Goal: Task Accomplishment & Management: Manage account settings

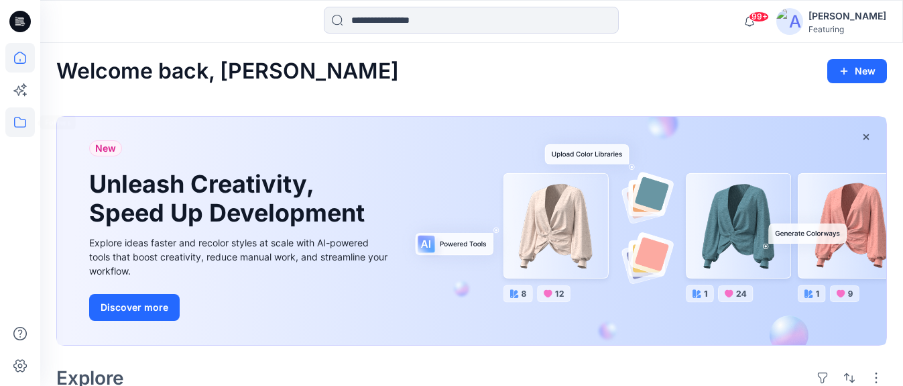
click at [14, 125] on icon at bounding box center [20, 122] width 12 height 11
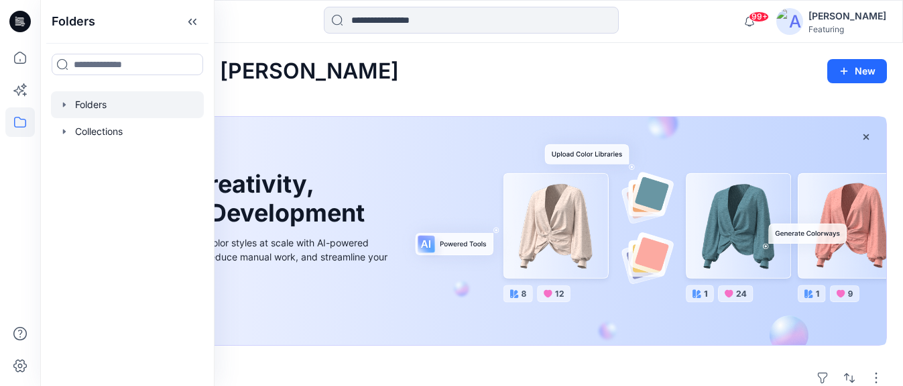
click at [101, 107] on div at bounding box center [127, 104] width 153 height 27
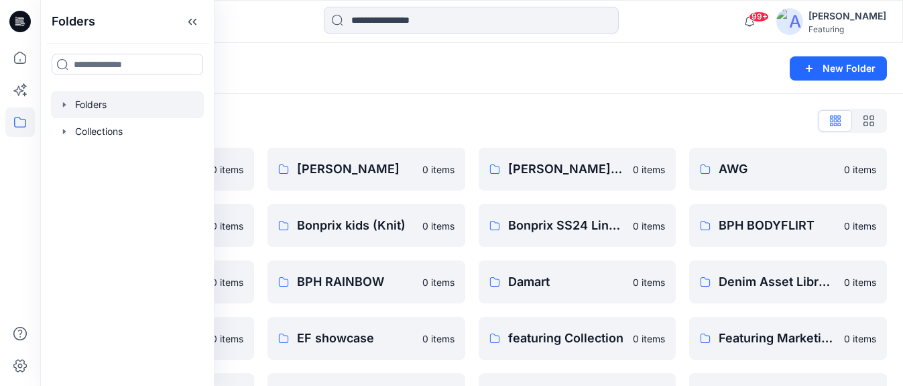
click at [286, 74] on div "Folders" at bounding box center [419, 68] width 726 height 19
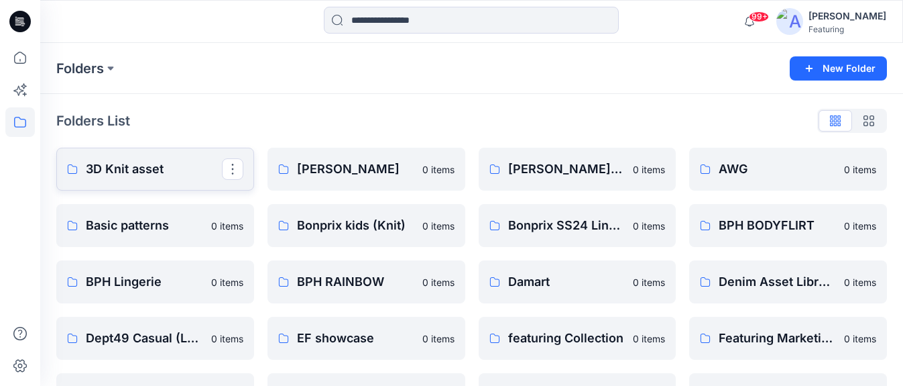
click at [152, 170] on p "3D Knit asset" at bounding box center [154, 169] width 136 height 19
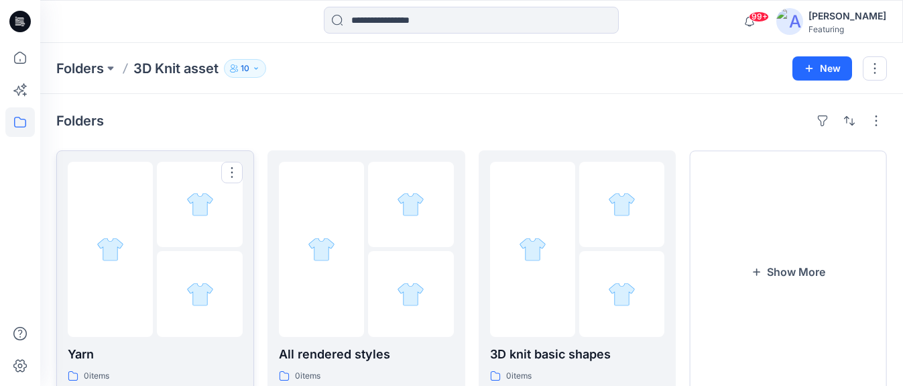
click at [164, 322] on div at bounding box center [199, 293] width 85 height 85
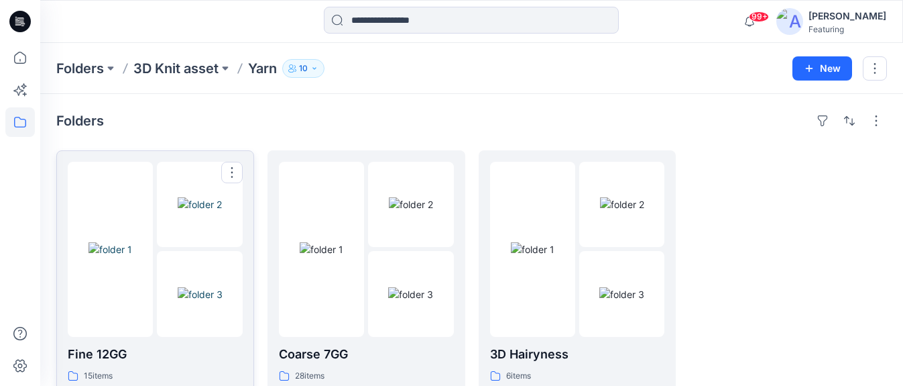
click at [175, 368] on div "Fine 12GG 15 items" at bounding box center [155, 364] width 175 height 38
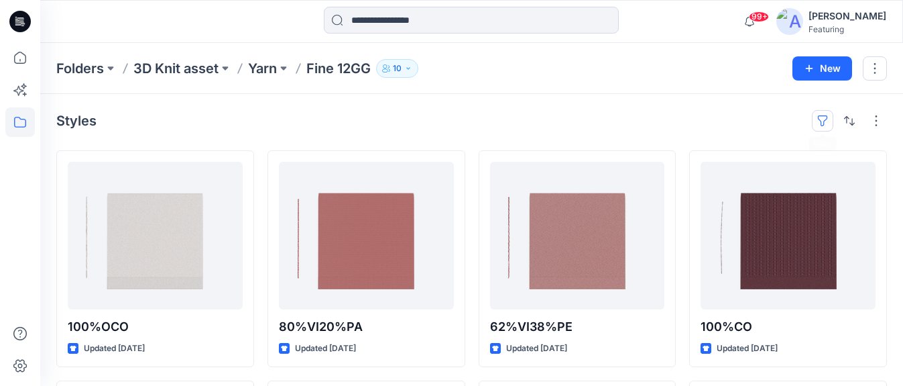
click at [827, 111] on button "button" at bounding box center [822, 120] width 21 height 21
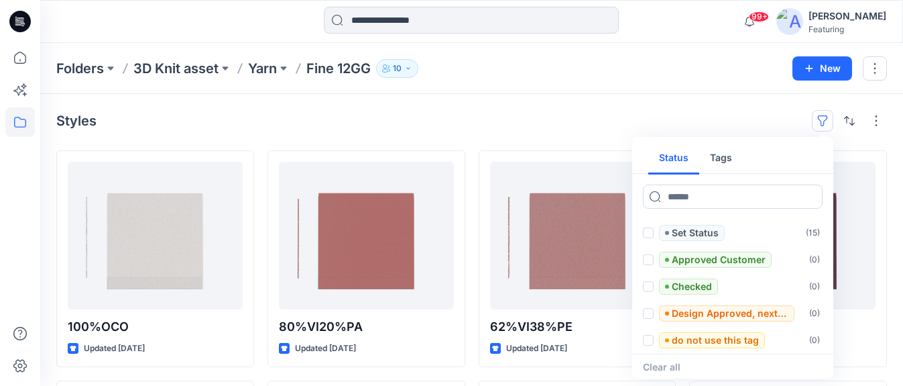
click at [718, 160] on button "Tags" at bounding box center [721, 158] width 44 height 32
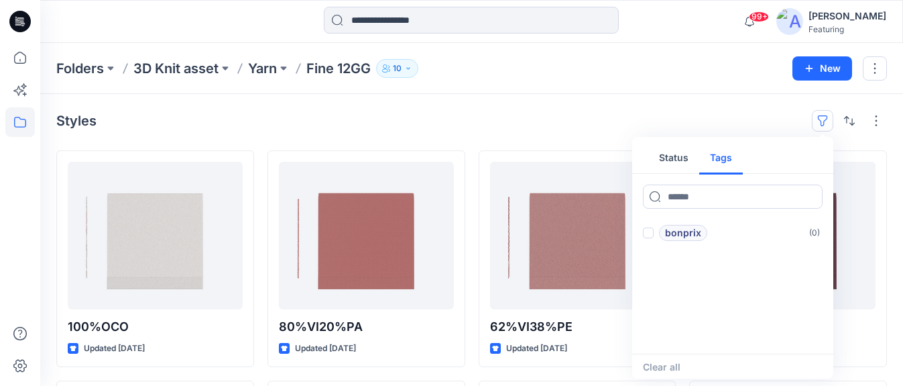
click at [759, 118] on div "Styles Status Tags bonprix ( 0 ) Clear all" at bounding box center [471, 120] width 831 height 21
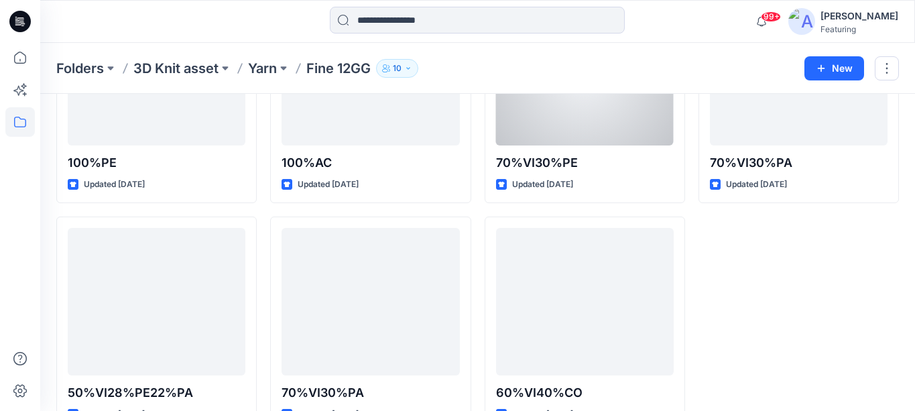
scroll to position [661, 0]
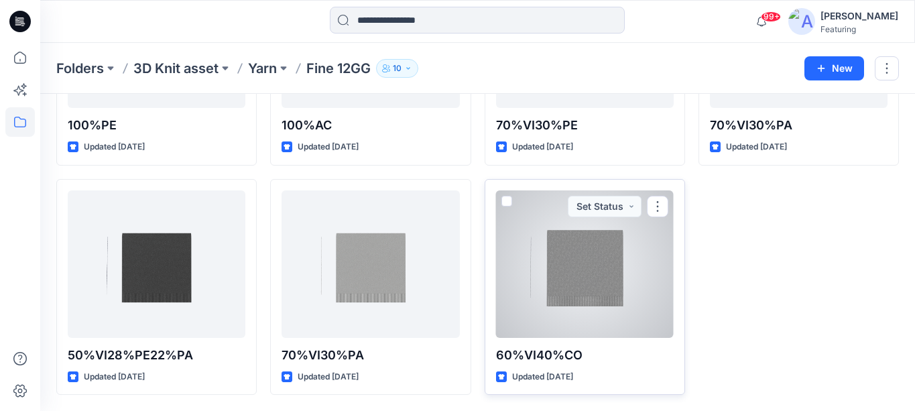
click at [594, 264] on div at bounding box center [585, 264] width 178 height 148
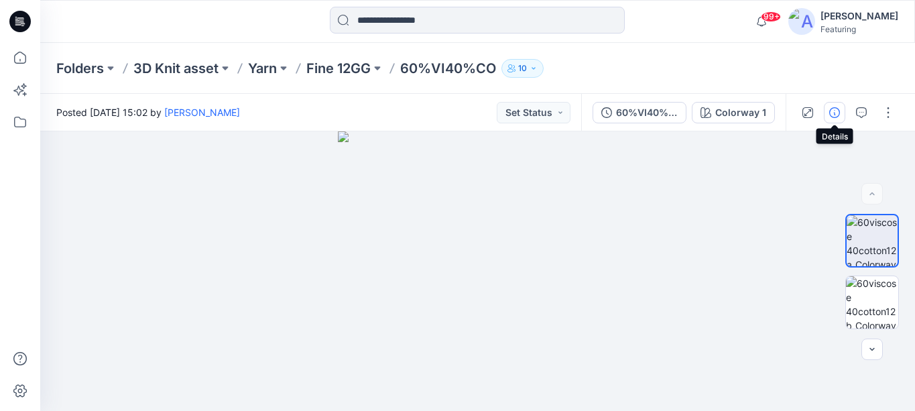
click at [827, 112] on icon "button" at bounding box center [835, 112] width 11 height 11
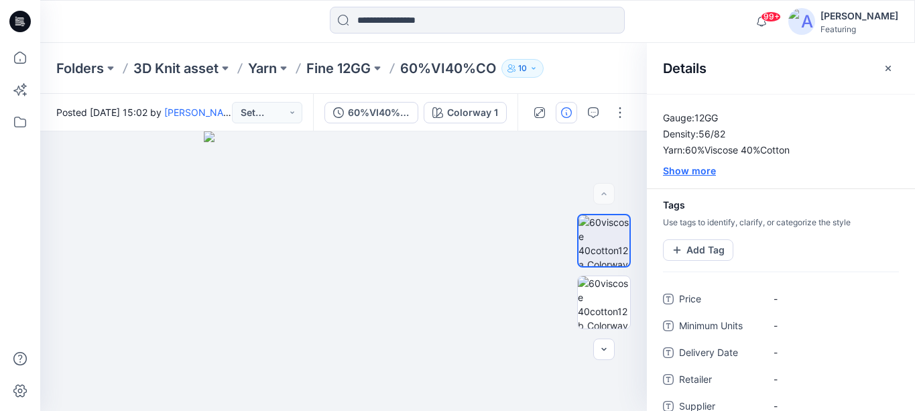
click at [677, 173] on div "Show more" at bounding box center [781, 171] width 268 height 14
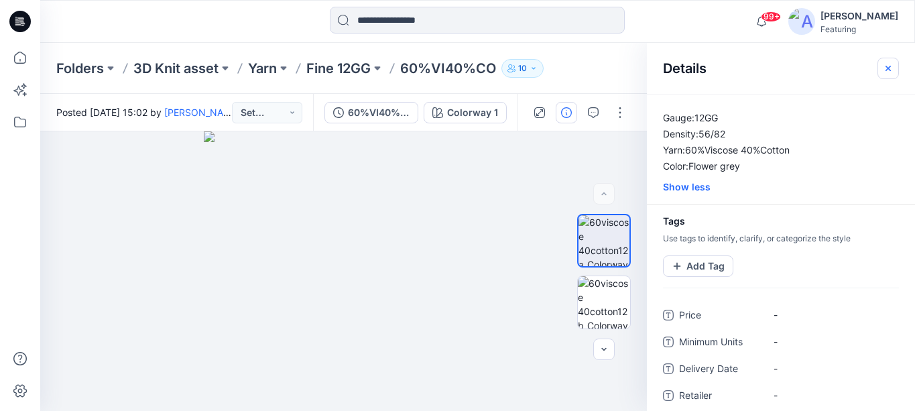
click at [827, 64] on icon "button" at bounding box center [888, 68] width 11 height 11
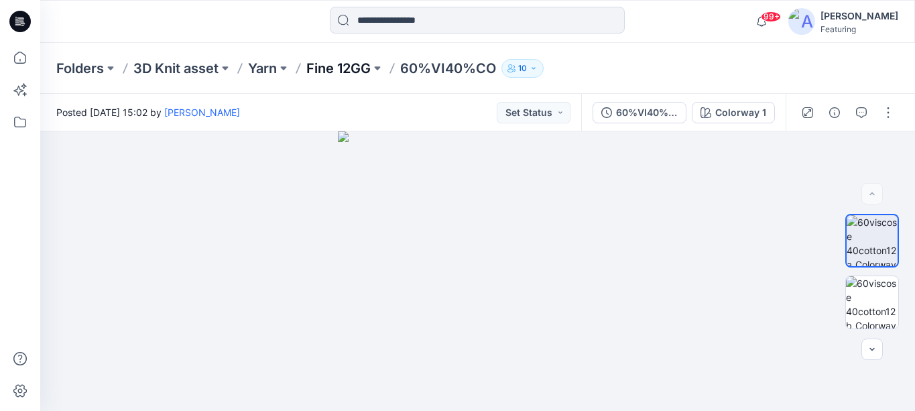
click at [341, 67] on p "Fine 12GG" at bounding box center [338, 68] width 64 height 19
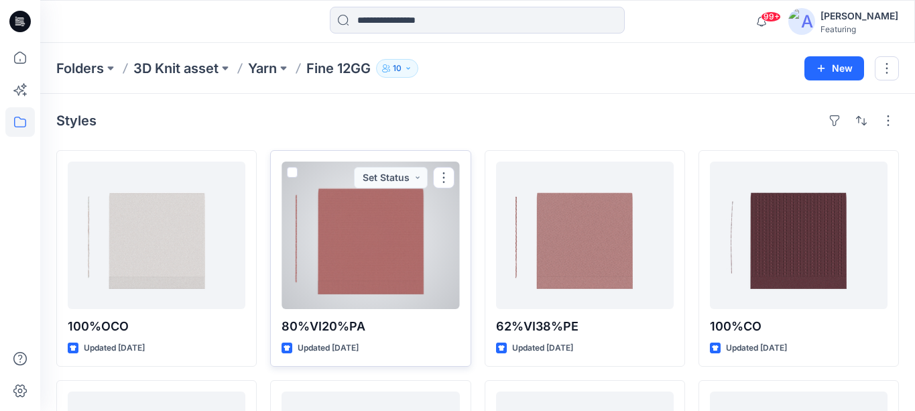
click at [368, 239] on div at bounding box center [371, 236] width 178 height 148
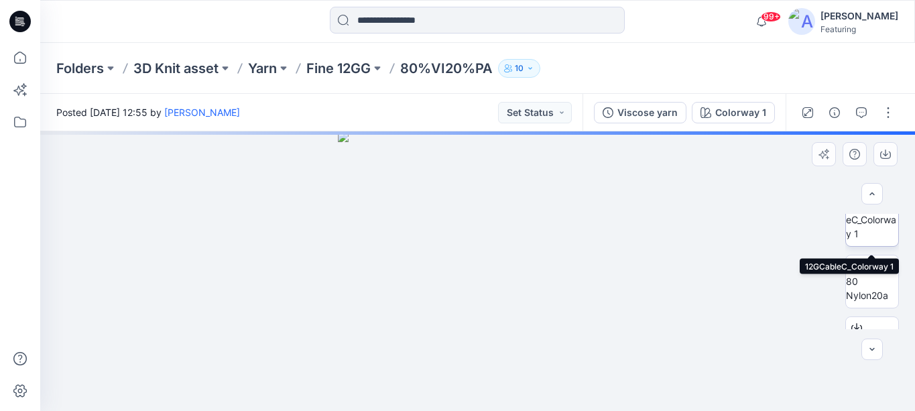
scroll to position [123, 0]
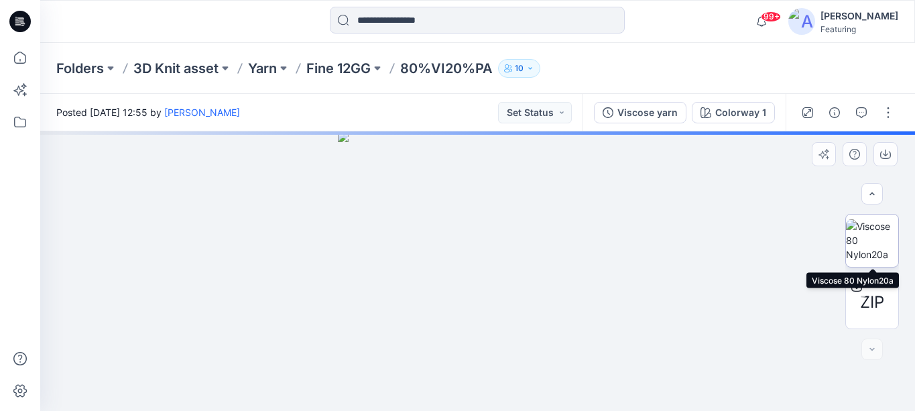
click at [827, 237] on img at bounding box center [872, 240] width 52 height 42
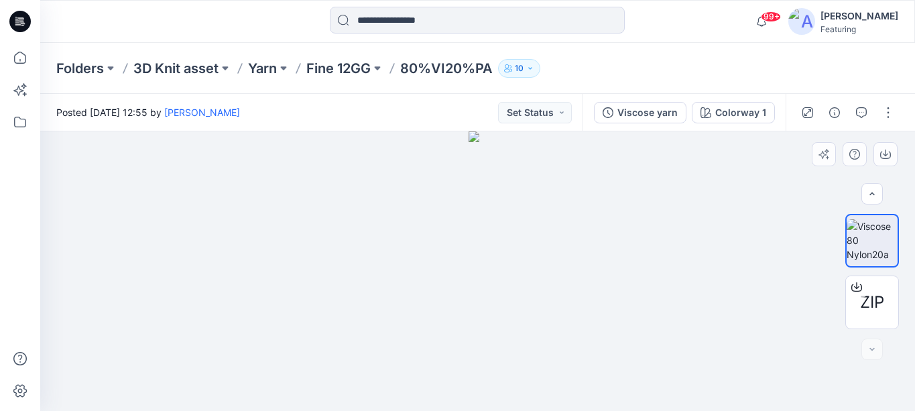
click at [482, 224] on img at bounding box center [477, 271] width 17 height 280
click at [474, 220] on img at bounding box center [477, 271] width 17 height 280
click at [478, 220] on img at bounding box center [477, 271] width 17 height 280
click at [827, 111] on icon "button" at bounding box center [835, 112] width 11 height 11
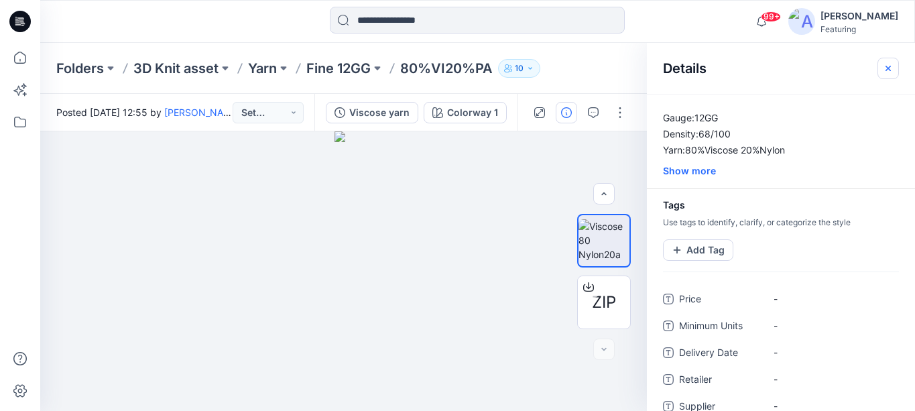
click at [827, 68] on button "button" at bounding box center [888, 68] width 21 height 21
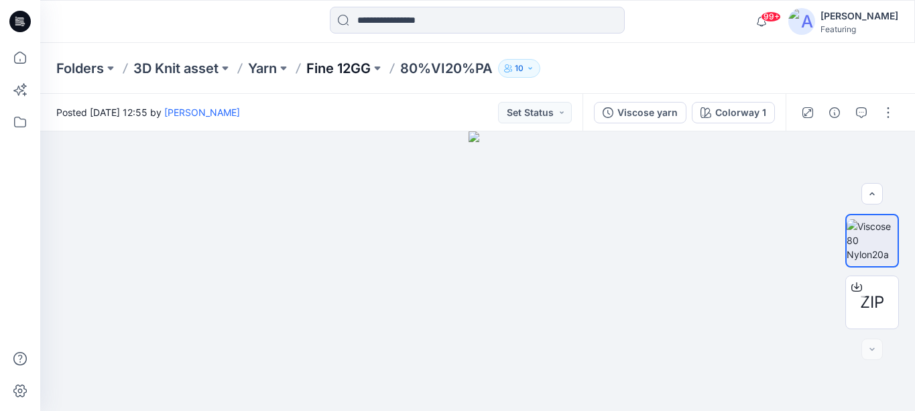
click at [353, 66] on p "Fine 12GG" at bounding box center [338, 68] width 64 height 19
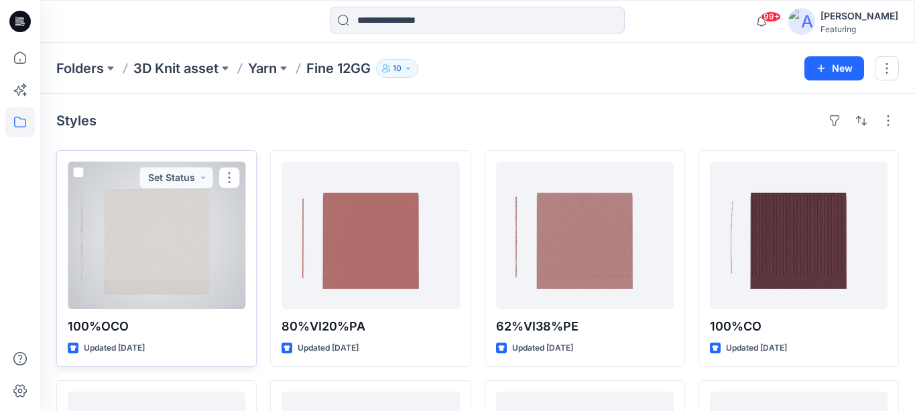
click at [180, 256] on div at bounding box center [157, 236] width 178 height 148
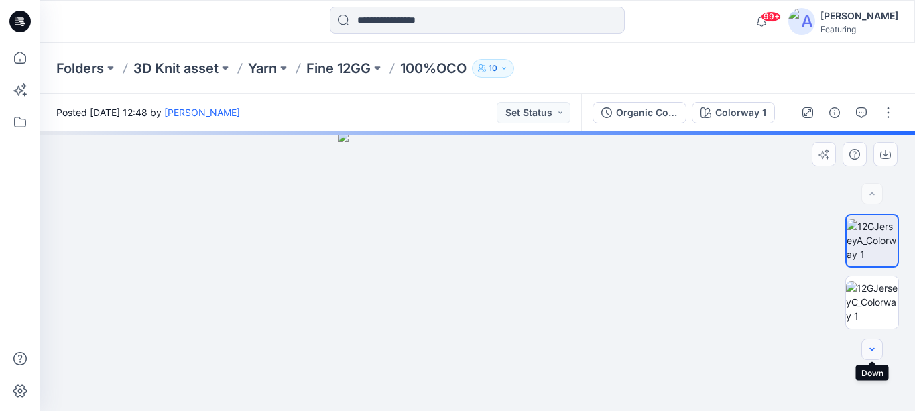
click at [827, 351] on icon "button" at bounding box center [872, 349] width 11 height 11
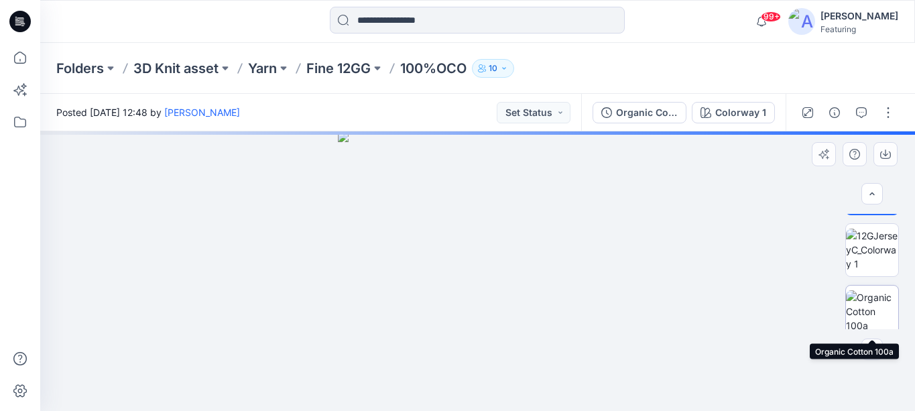
click at [827, 306] on img at bounding box center [872, 311] width 52 height 42
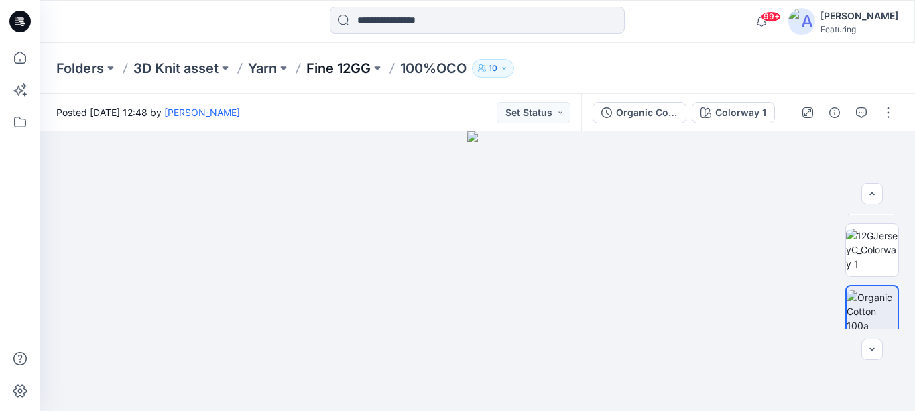
click at [370, 66] on p "Fine 12GG" at bounding box center [338, 68] width 64 height 19
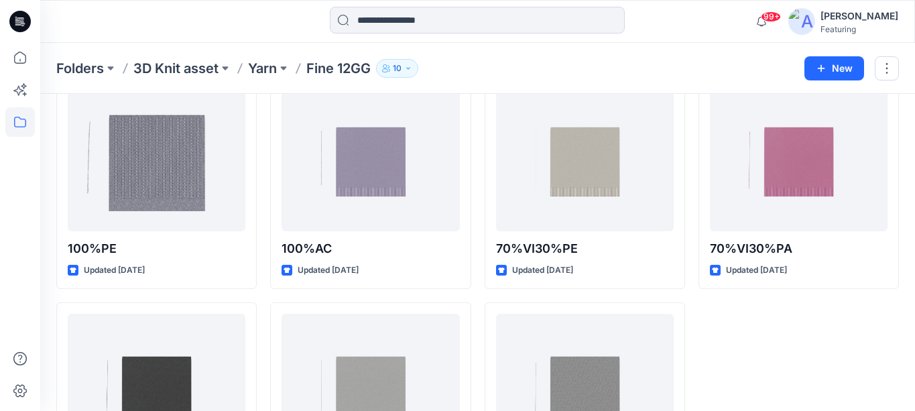
scroll to position [545, 0]
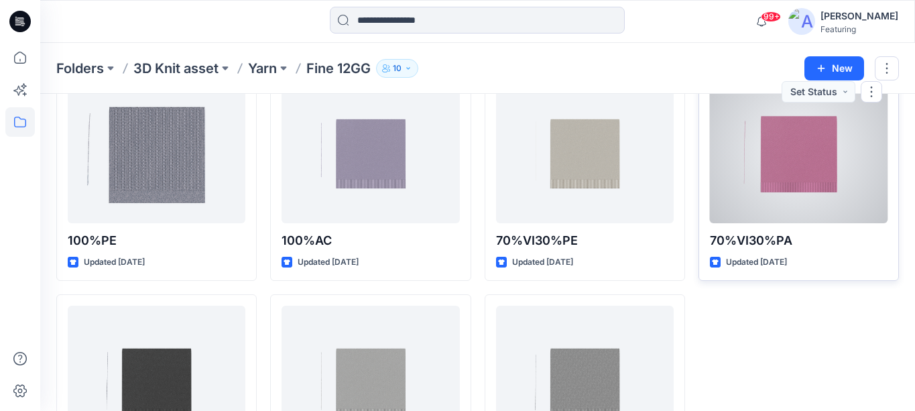
click at [775, 150] on div at bounding box center [799, 150] width 178 height 148
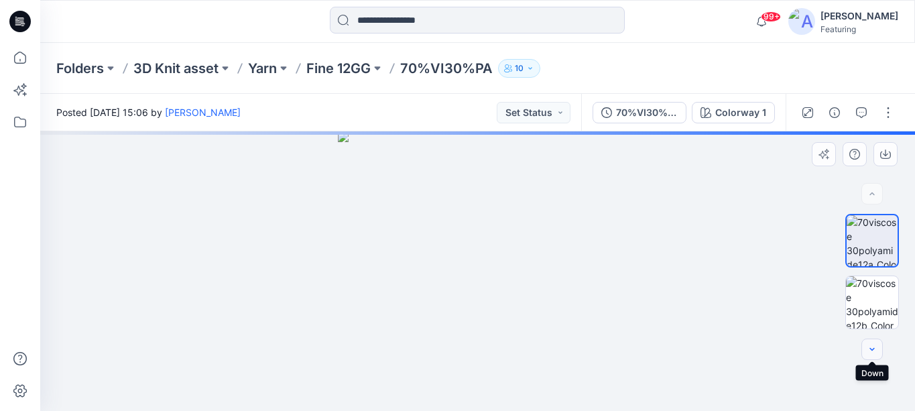
click at [827, 351] on icon "button" at bounding box center [872, 349] width 11 height 11
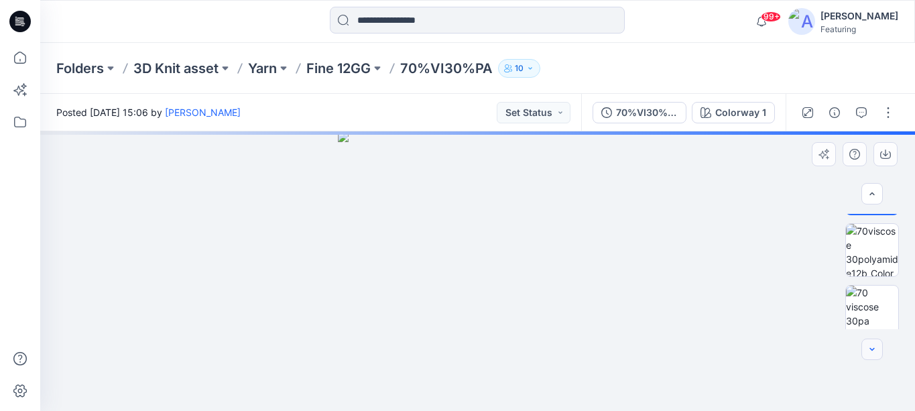
click at [827, 351] on icon "button" at bounding box center [872, 349] width 11 height 11
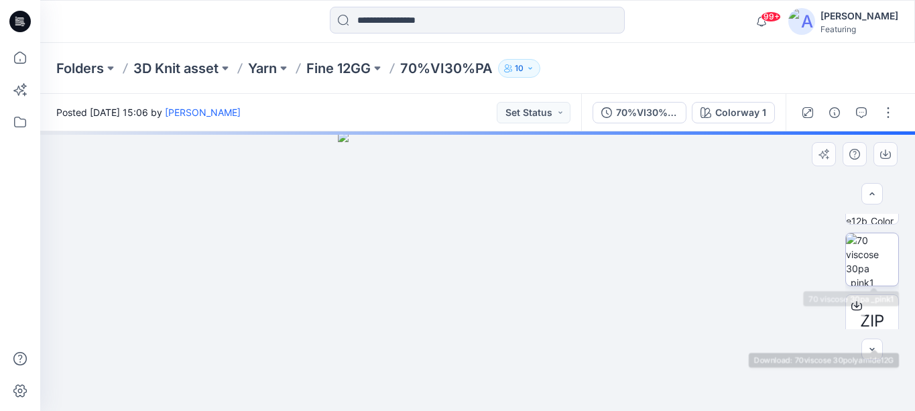
click at [827, 249] on img at bounding box center [872, 259] width 52 height 52
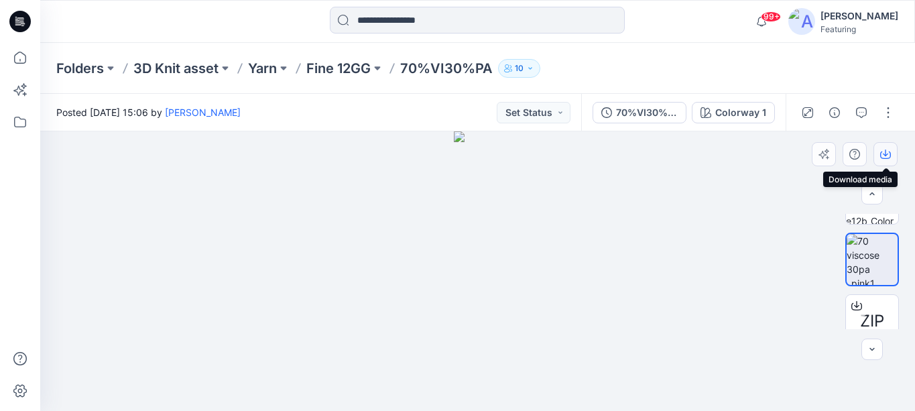
click at [827, 156] on icon "button" at bounding box center [886, 154] width 11 height 11
click at [827, 111] on button "button" at bounding box center [888, 112] width 21 height 21
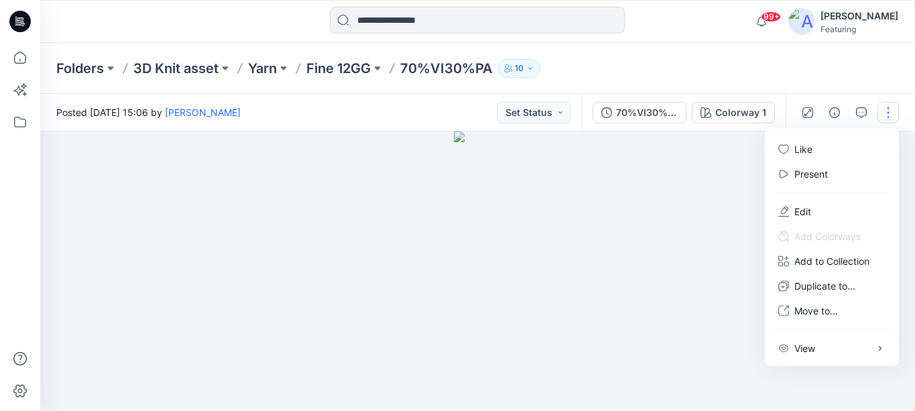
click at [708, 189] on div at bounding box center [477, 271] width 875 height 280
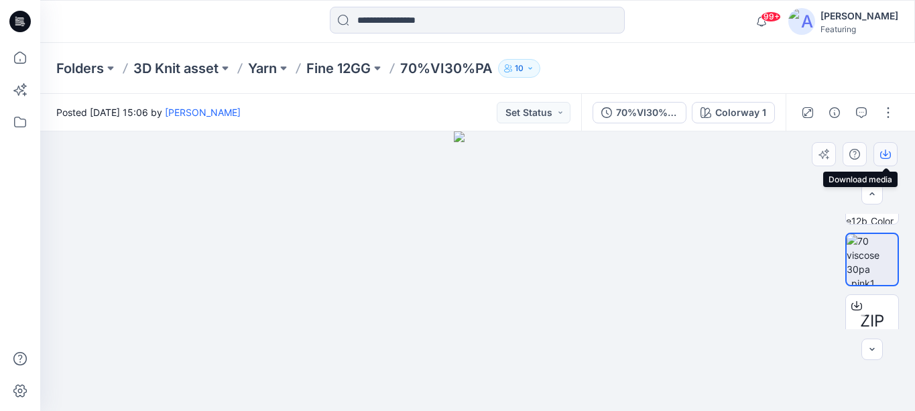
click at [827, 150] on icon "button" at bounding box center [885, 153] width 5 height 7
click at [827, 350] on icon "button" at bounding box center [872, 349] width 11 height 11
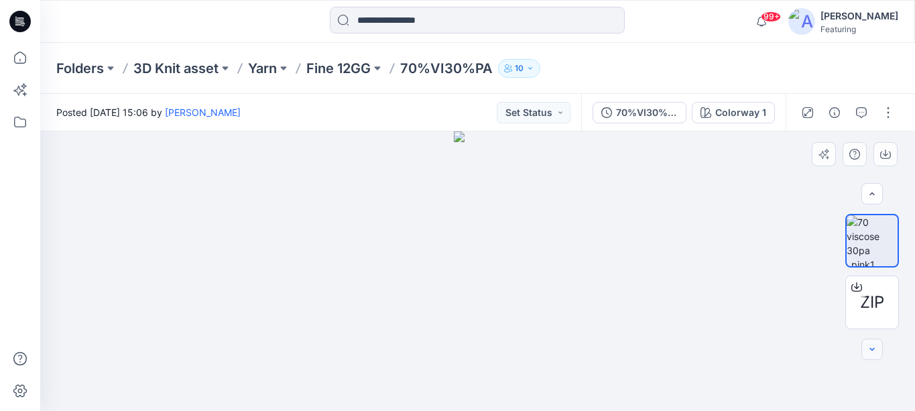
click at [827, 350] on div at bounding box center [872, 349] width 21 height 21
click at [827, 303] on span "ZIP" at bounding box center [872, 302] width 24 height 24
click at [345, 64] on p "Fine 12GG" at bounding box center [338, 68] width 64 height 19
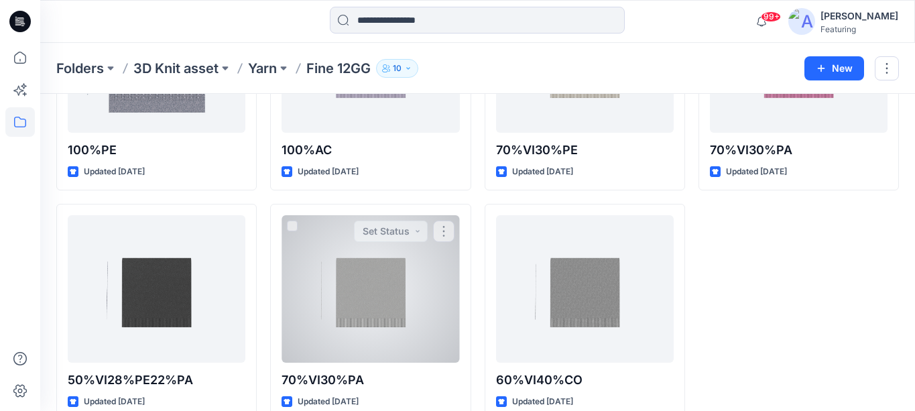
scroll to position [661, 0]
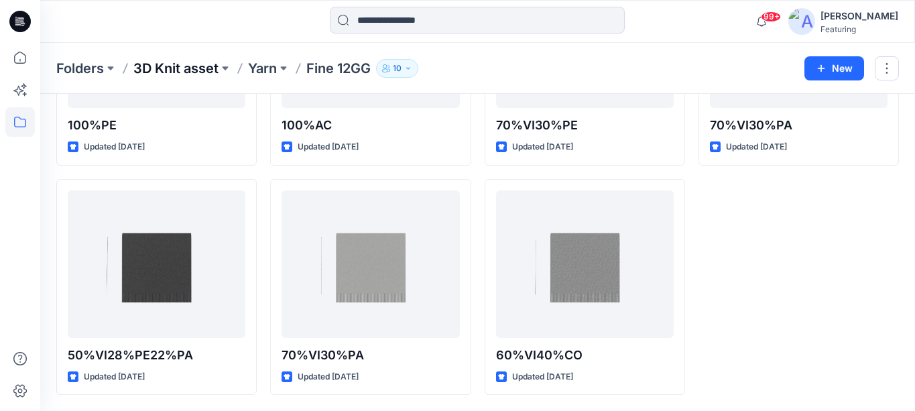
click at [215, 69] on p "3D Knit asset" at bounding box center [175, 68] width 85 height 19
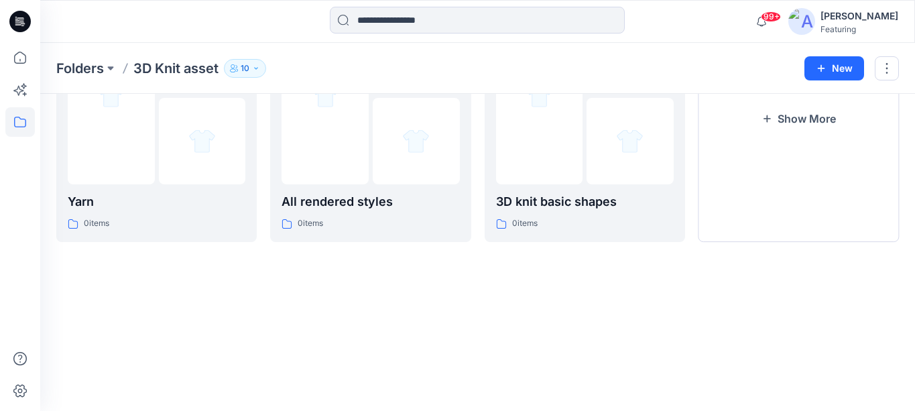
scroll to position [23, 0]
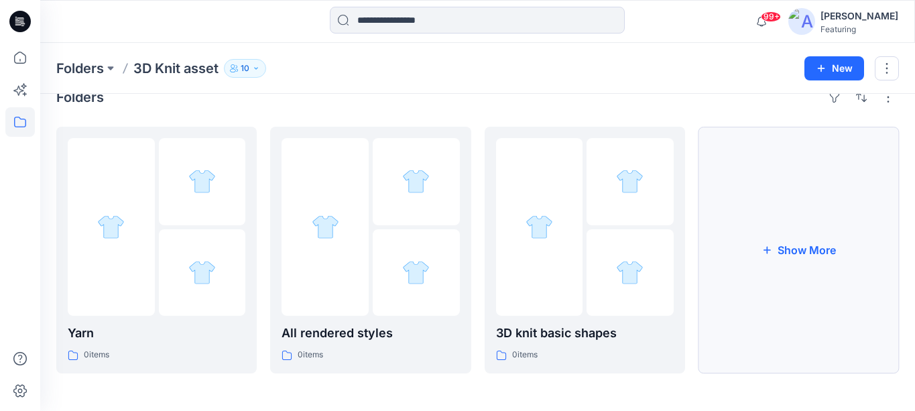
click at [773, 245] on button "Show More" at bounding box center [799, 250] width 201 height 247
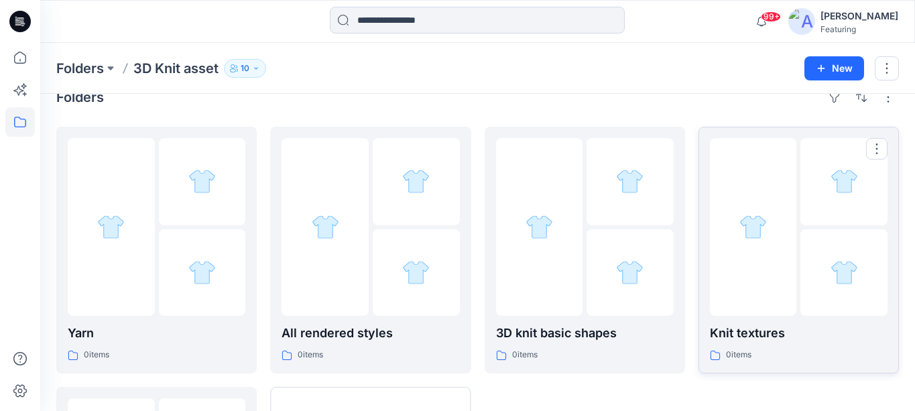
click at [777, 353] on div "0 items" at bounding box center [799, 355] width 178 height 14
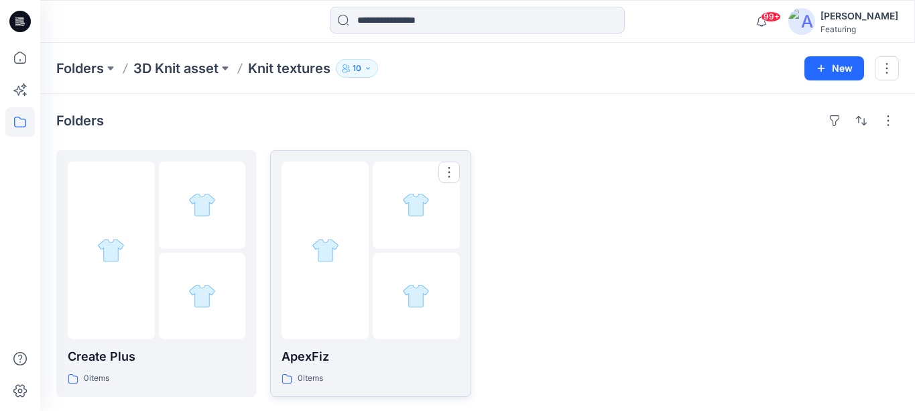
click at [351, 285] on div at bounding box center [325, 251] width 87 height 178
click at [189, 228] on div at bounding box center [202, 205] width 87 height 87
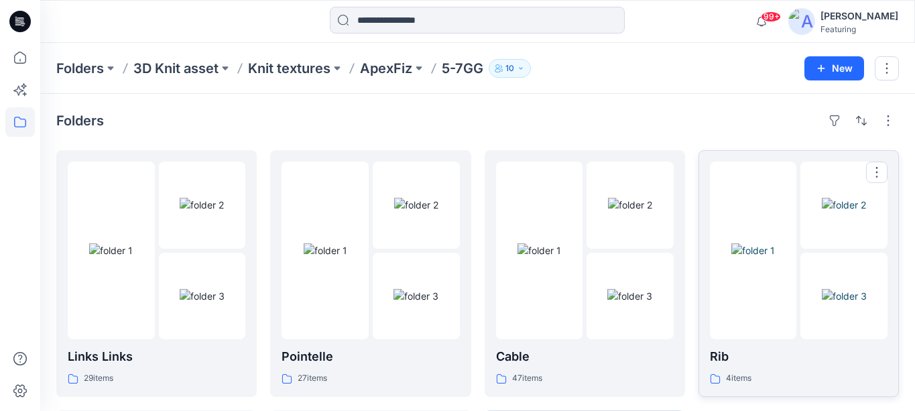
click at [743, 231] on div at bounding box center [753, 251] width 87 height 178
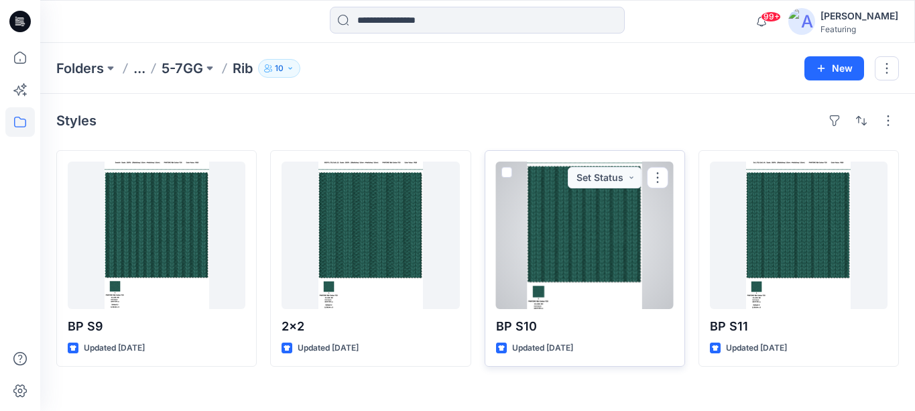
click at [609, 221] on div at bounding box center [585, 236] width 178 height 148
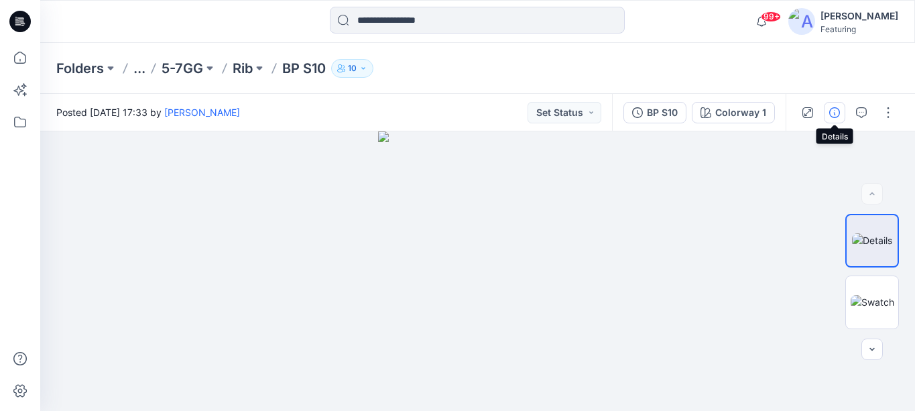
click at [827, 113] on icon "button" at bounding box center [835, 112] width 11 height 11
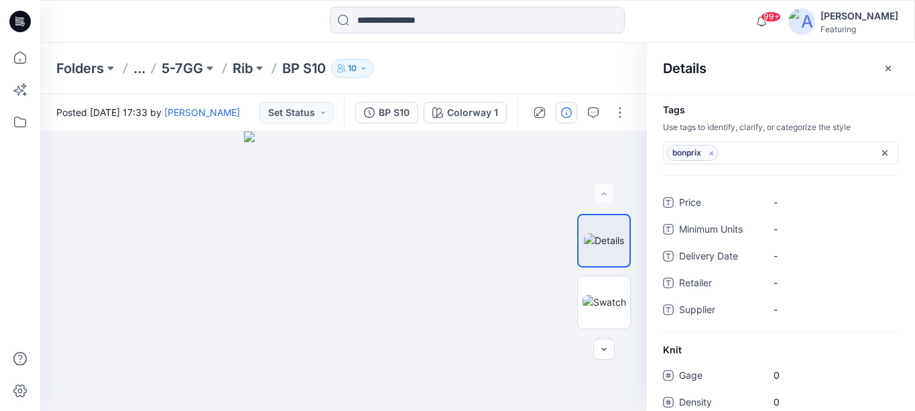
scroll to position [18, 0]
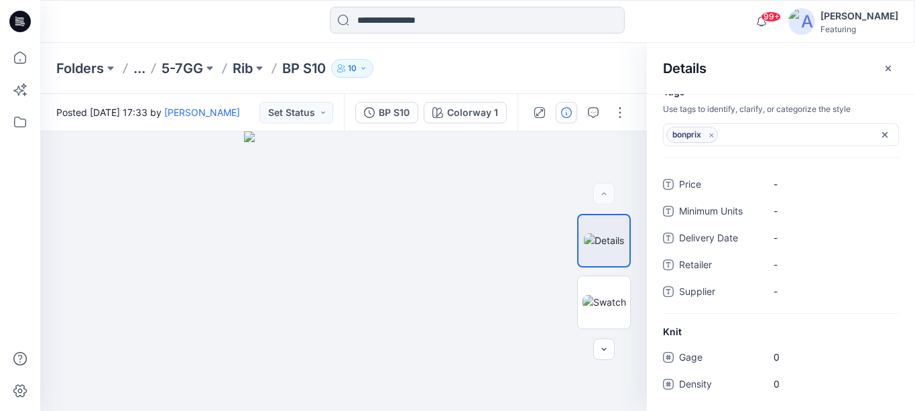
click at [748, 357] on span "Gage" at bounding box center [719, 358] width 80 height 19
click at [791, 351] on span "0" at bounding box center [832, 357] width 117 height 14
click at [791, 351] on input "number" at bounding box center [832, 357] width 134 height 21
click at [769, 320] on div "Tags Use tags to identify, clarify, or categorize the style bonprix Remove tag …" at bounding box center [781, 252] width 268 height 317
click at [142, 61] on button "..." at bounding box center [139, 68] width 12 height 19
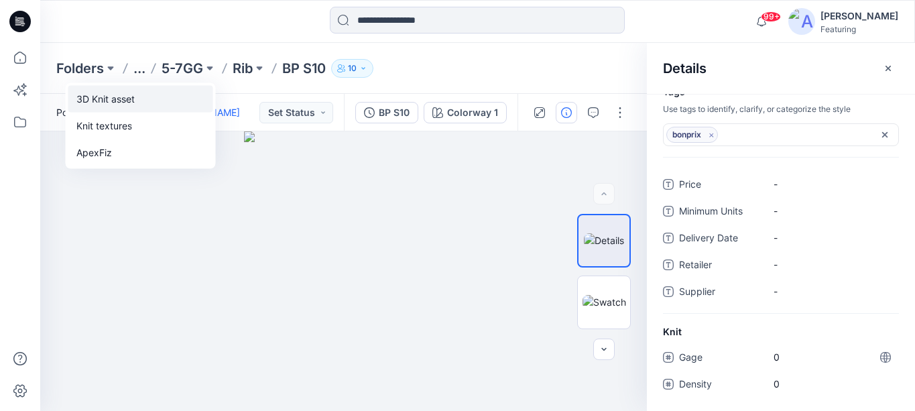
click at [125, 101] on p "3D Knit asset" at bounding box center [105, 99] width 58 height 16
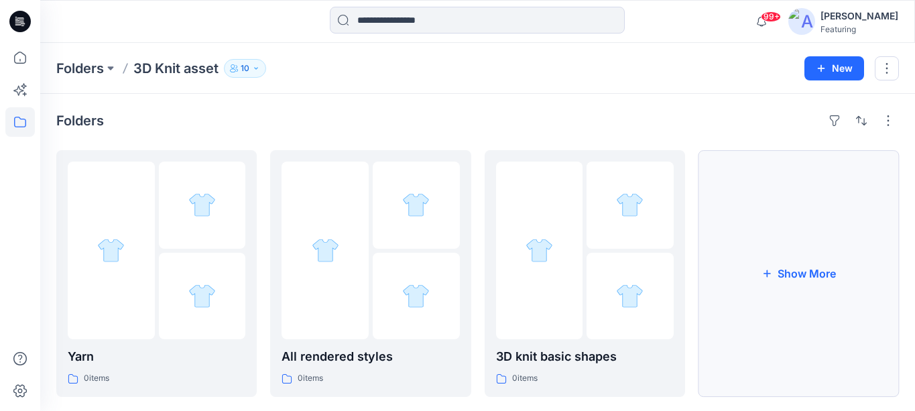
click at [785, 261] on button "Show More" at bounding box center [799, 273] width 201 height 247
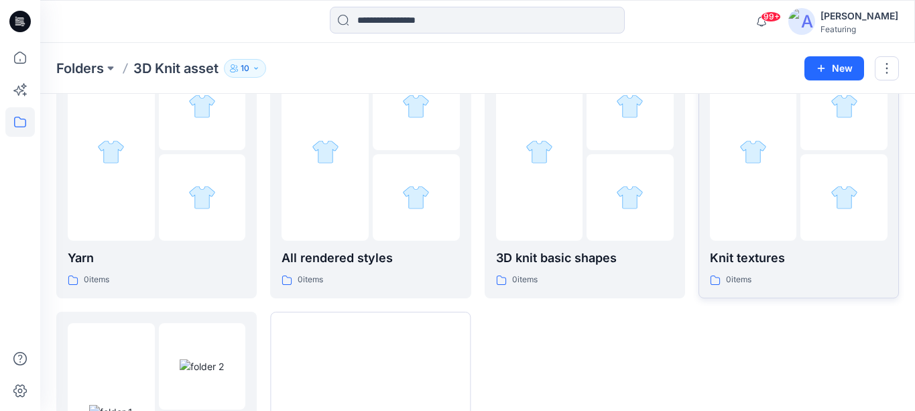
click at [780, 232] on div at bounding box center [753, 152] width 87 height 178
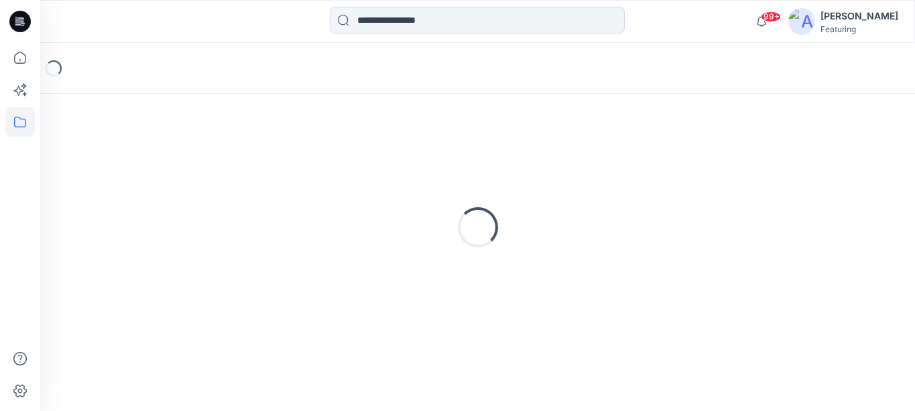
scroll to position [23, 0]
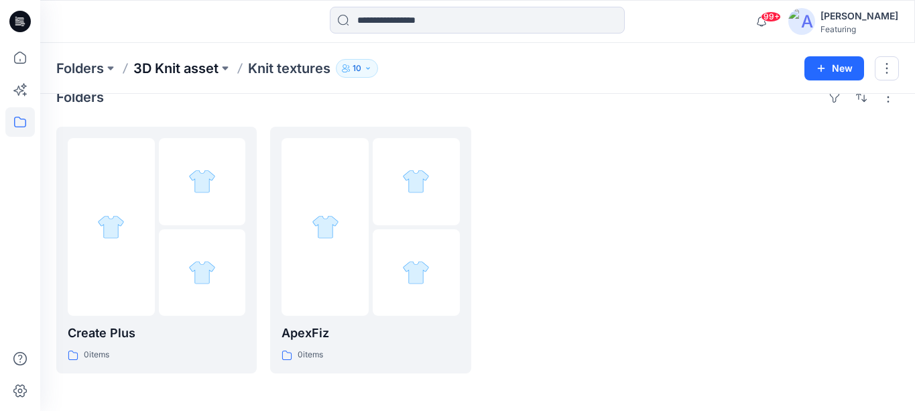
click at [185, 72] on p "3D Knit asset" at bounding box center [175, 68] width 85 height 19
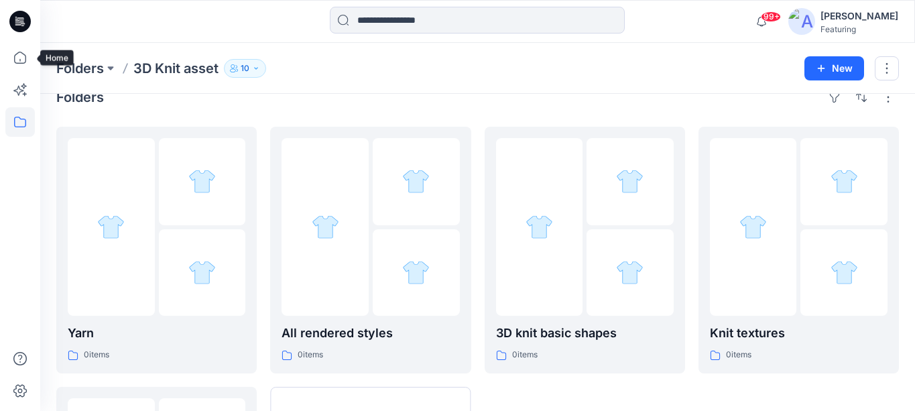
click at [16, 23] on icon at bounding box center [19, 21] width 21 height 21
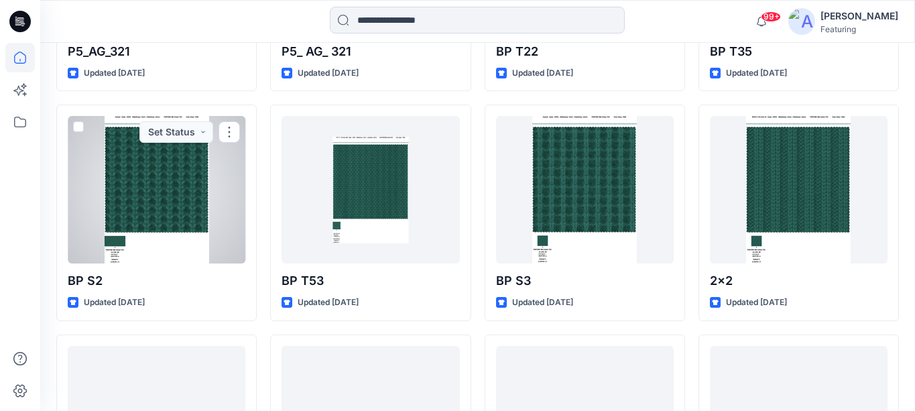
scroll to position [560, 0]
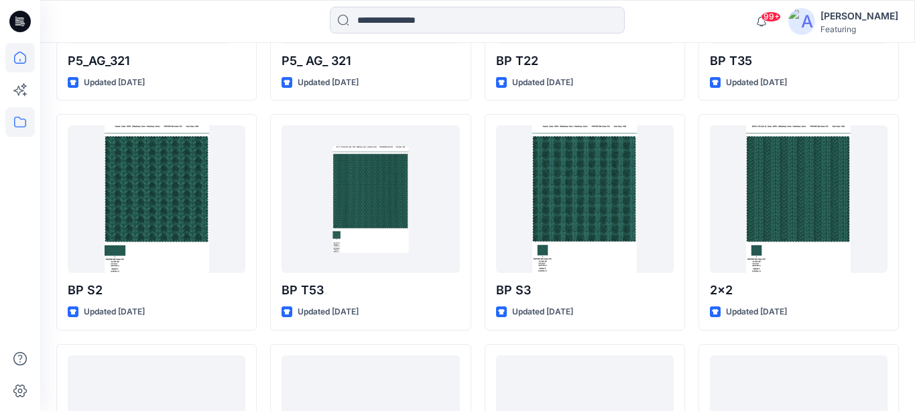
click at [13, 127] on icon at bounding box center [20, 122] width 30 height 30
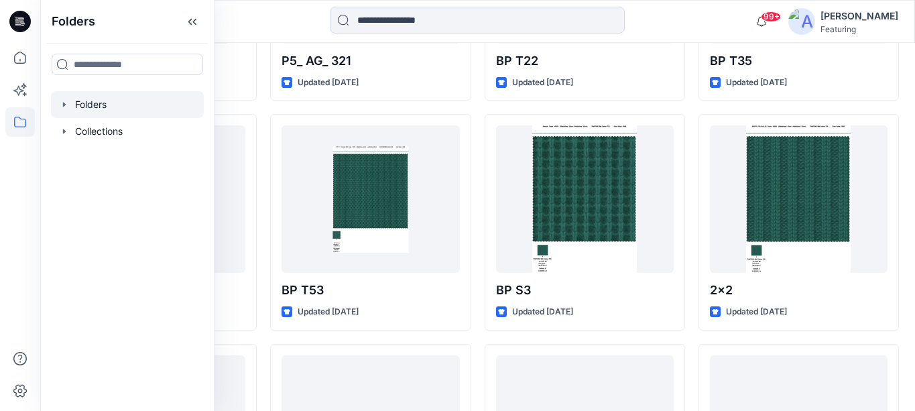
click at [107, 93] on div at bounding box center [127, 104] width 153 height 27
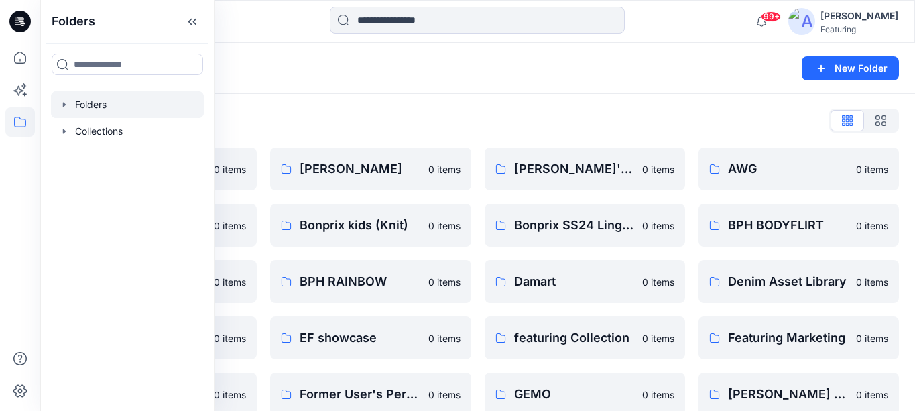
click at [290, 67] on div "Folders" at bounding box center [425, 68] width 738 height 19
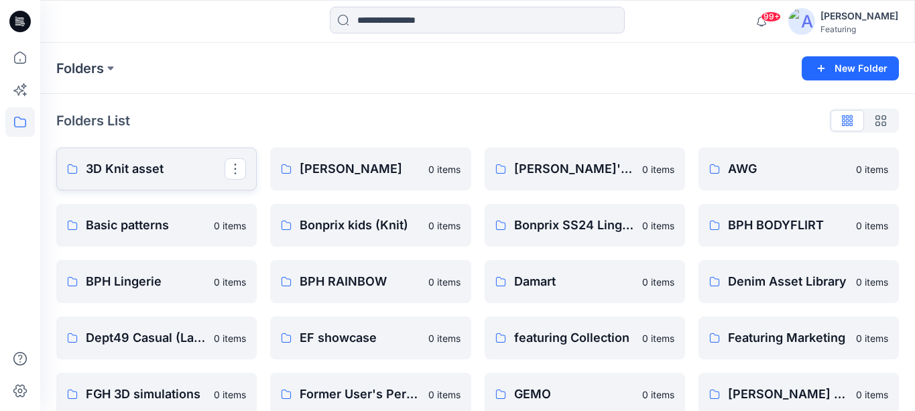
click at [174, 164] on p "3D Knit asset" at bounding box center [155, 169] width 139 height 19
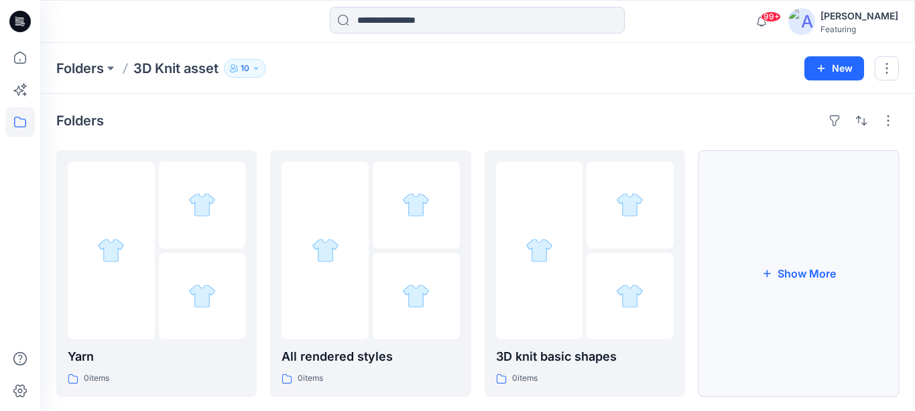
click at [766, 323] on button "Show More" at bounding box center [799, 273] width 201 height 247
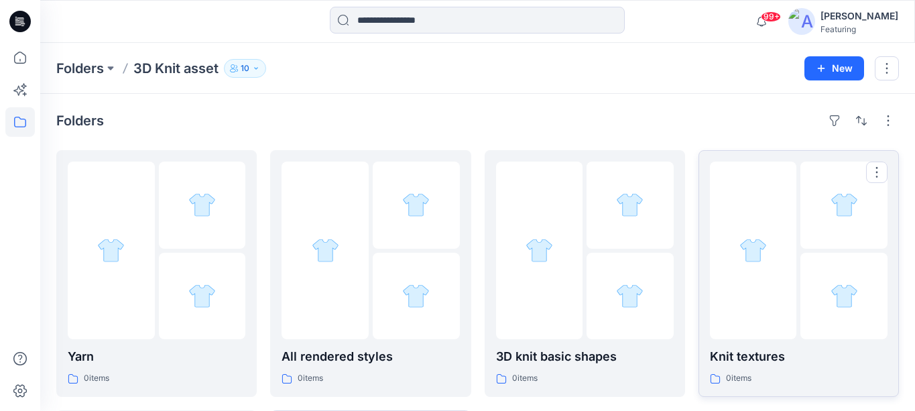
click at [757, 360] on p "Knit textures" at bounding box center [799, 356] width 178 height 19
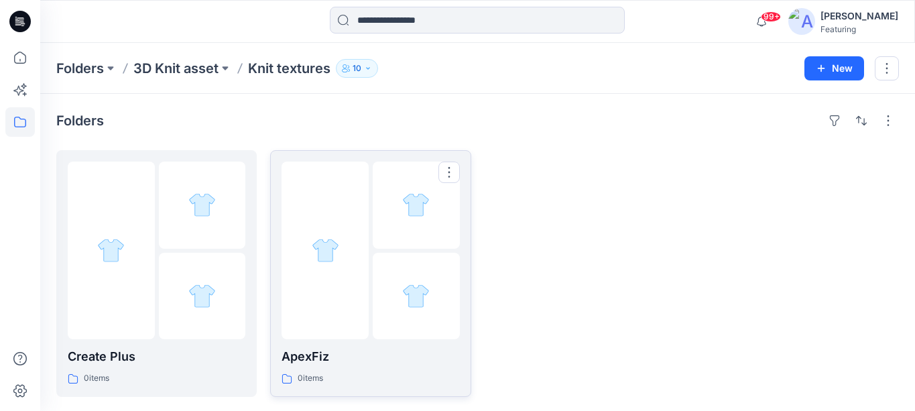
click at [341, 361] on p "ApexFiz" at bounding box center [371, 356] width 178 height 19
click at [178, 358] on p "5-7GG" at bounding box center [157, 356] width 178 height 19
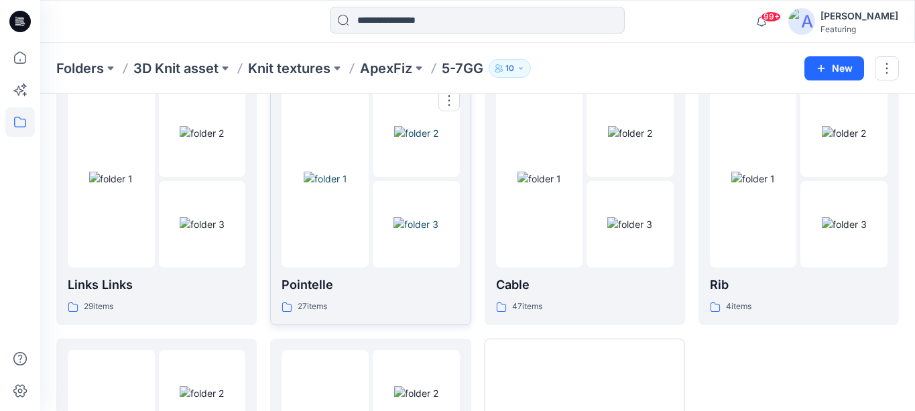
scroll to position [77, 0]
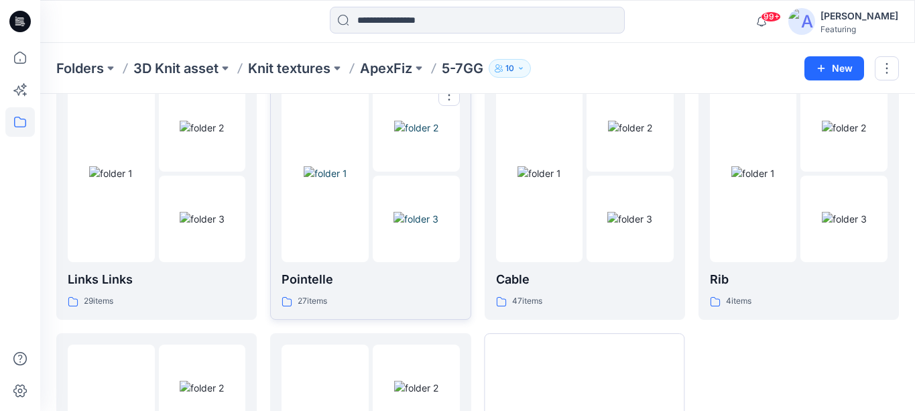
click at [362, 294] on div "27 items" at bounding box center [371, 301] width 178 height 14
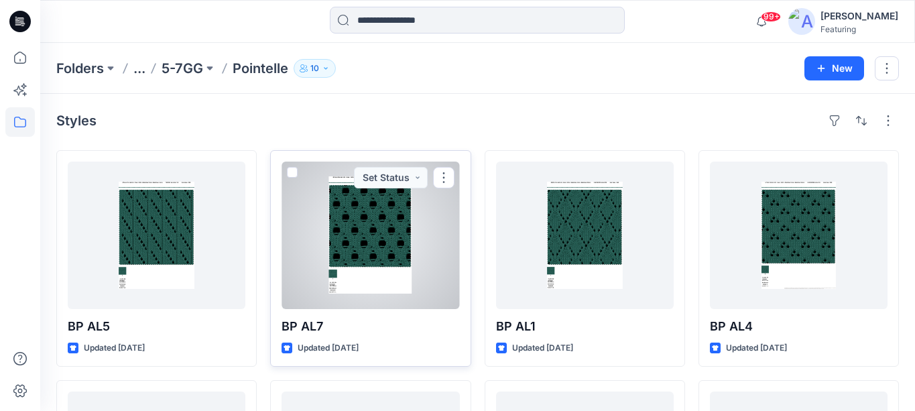
click at [360, 233] on div at bounding box center [371, 236] width 178 height 148
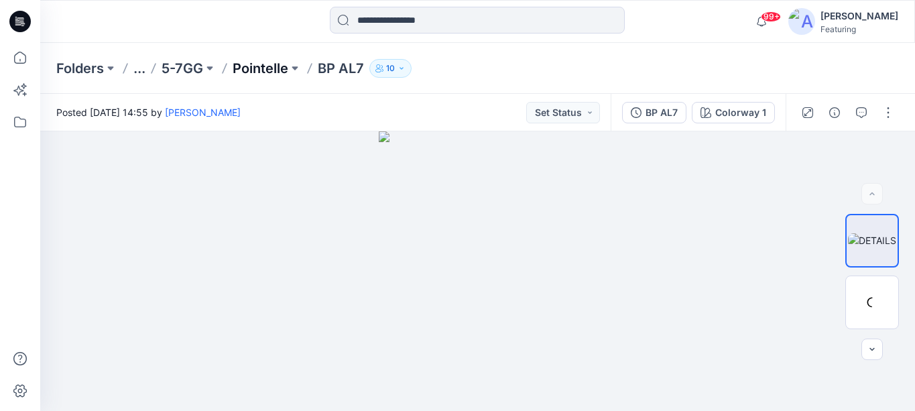
click at [286, 67] on p "Pointelle" at bounding box center [261, 68] width 56 height 19
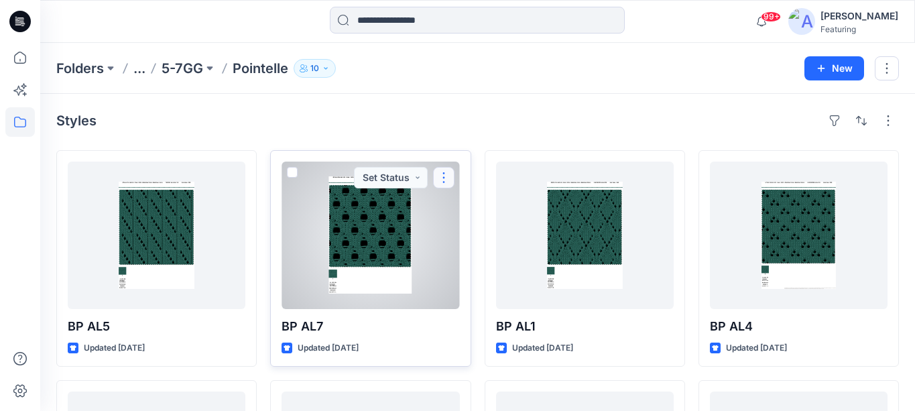
click at [446, 176] on button "button" at bounding box center [443, 177] width 21 height 21
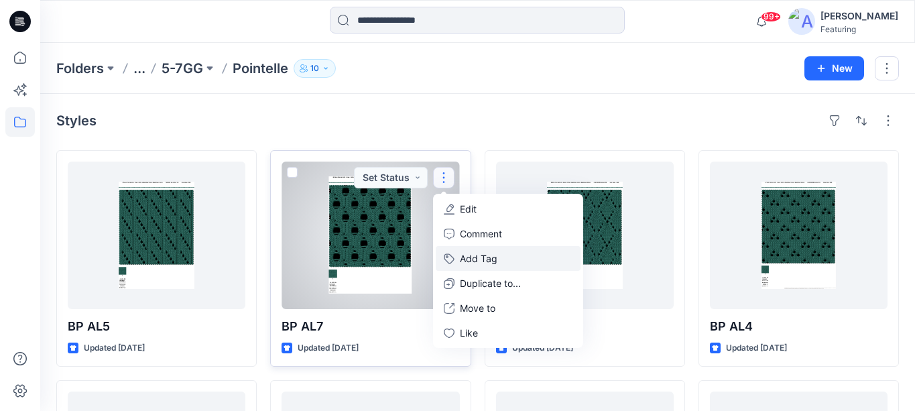
click at [480, 255] on button "Add Tag" at bounding box center [508, 258] width 145 height 25
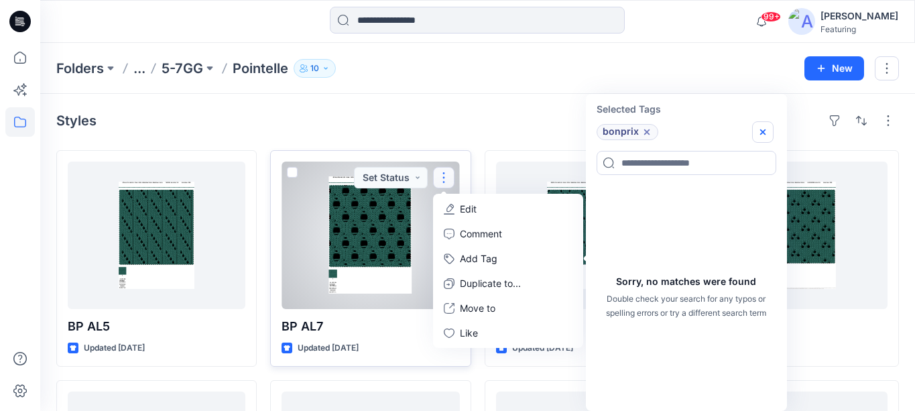
click at [761, 129] on icon "button" at bounding box center [763, 132] width 11 height 11
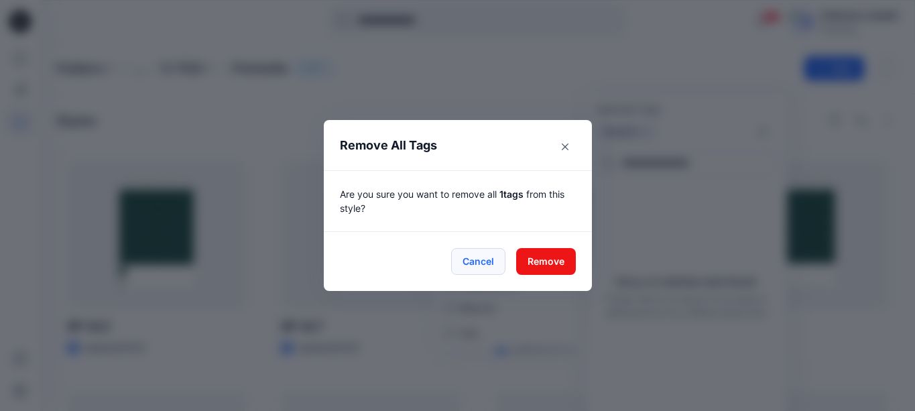
click at [485, 266] on button "Cancel" at bounding box center [478, 261] width 54 height 27
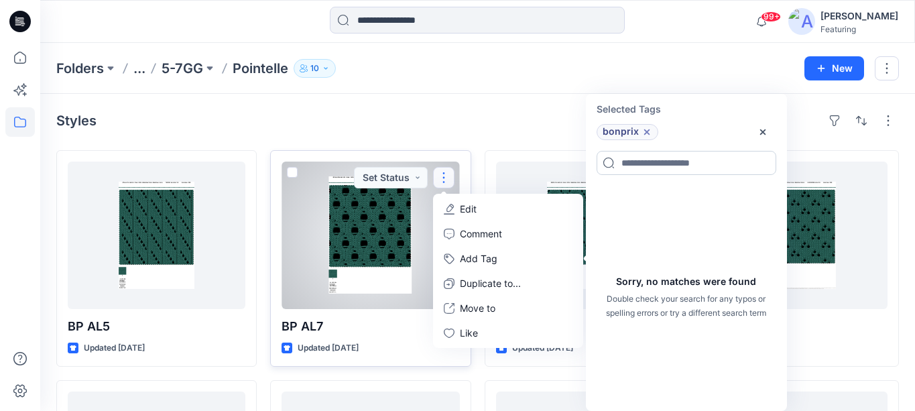
click at [714, 170] on input at bounding box center [687, 163] width 180 height 24
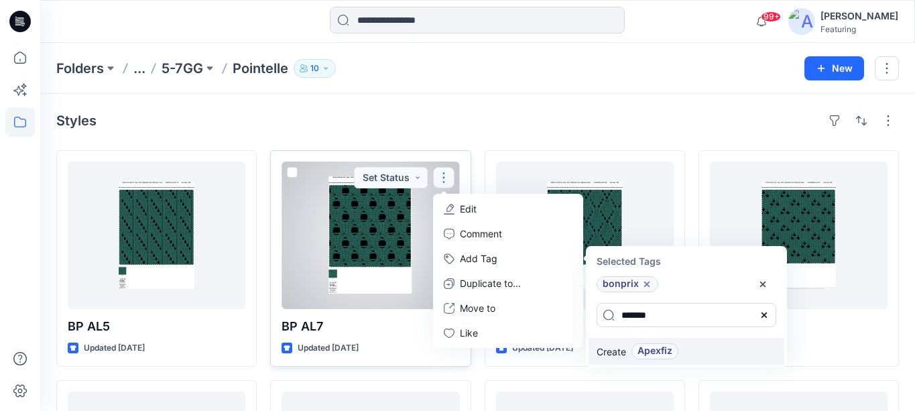
type input "*******"
click at [626, 351] on p "Create" at bounding box center [612, 352] width 30 height 14
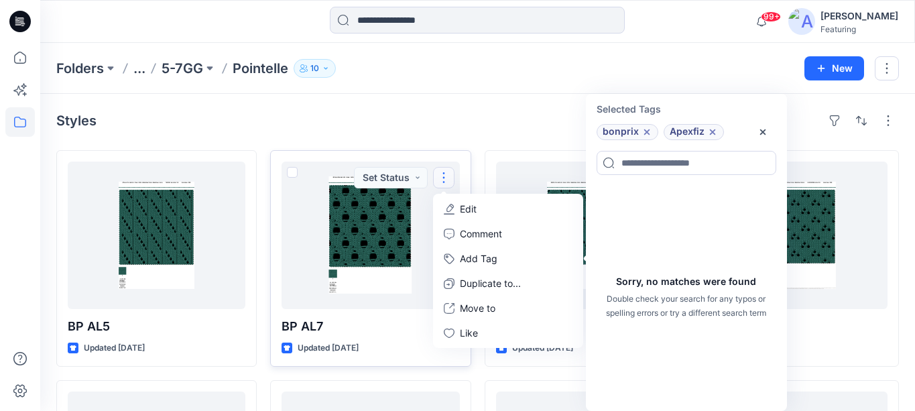
click at [501, 129] on div "Styles" at bounding box center [477, 120] width 843 height 21
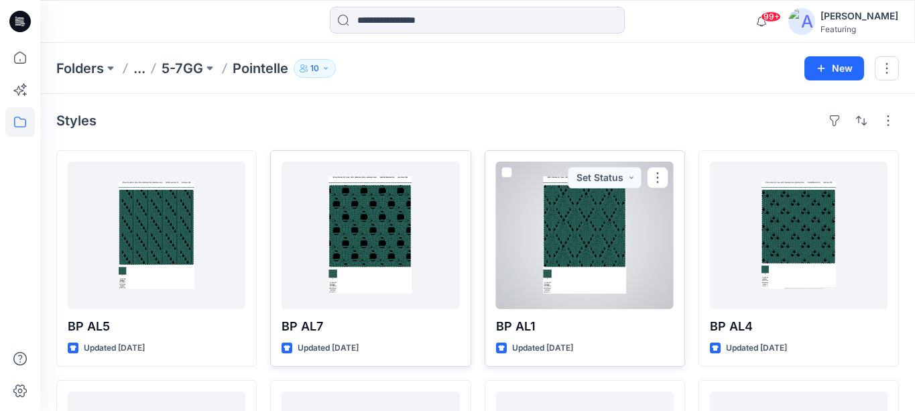
click at [624, 207] on div at bounding box center [585, 236] width 178 height 148
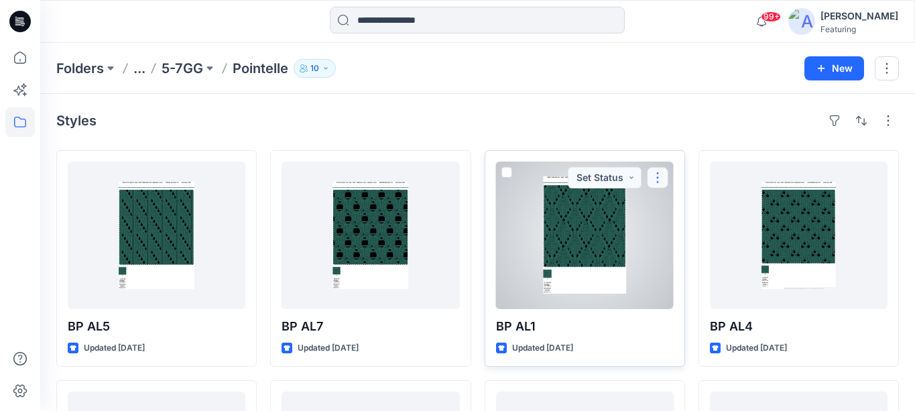
click at [659, 177] on button "button" at bounding box center [657, 177] width 21 height 21
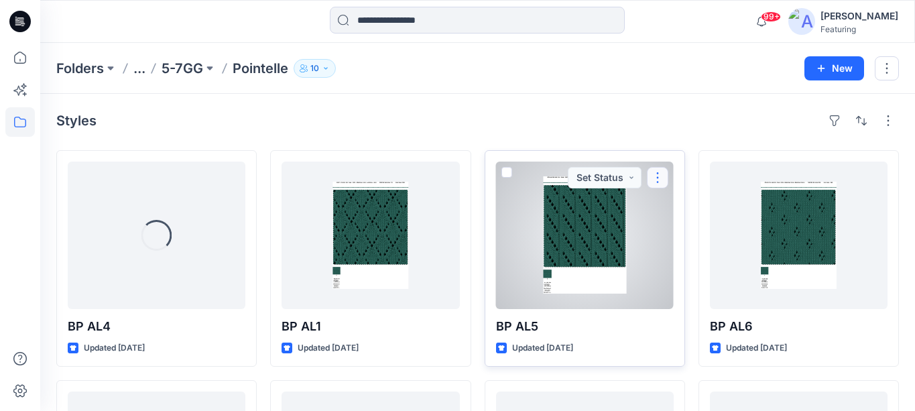
click at [661, 178] on button "button" at bounding box center [657, 177] width 21 height 21
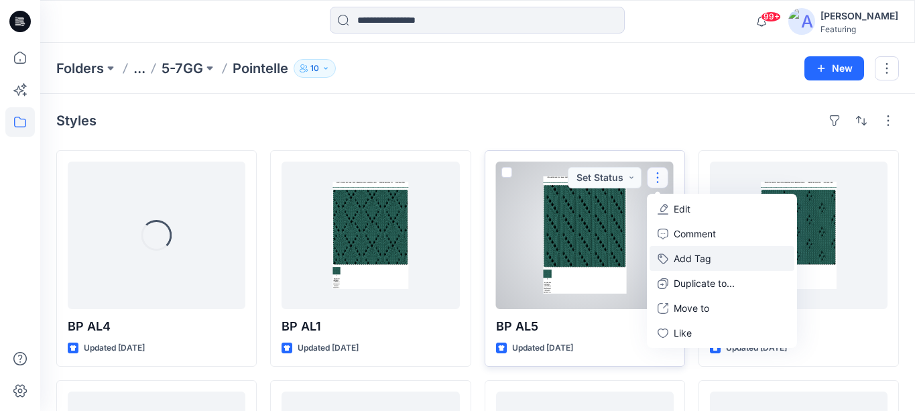
click at [685, 264] on button "Add Tag" at bounding box center [722, 258] width 145 height 25
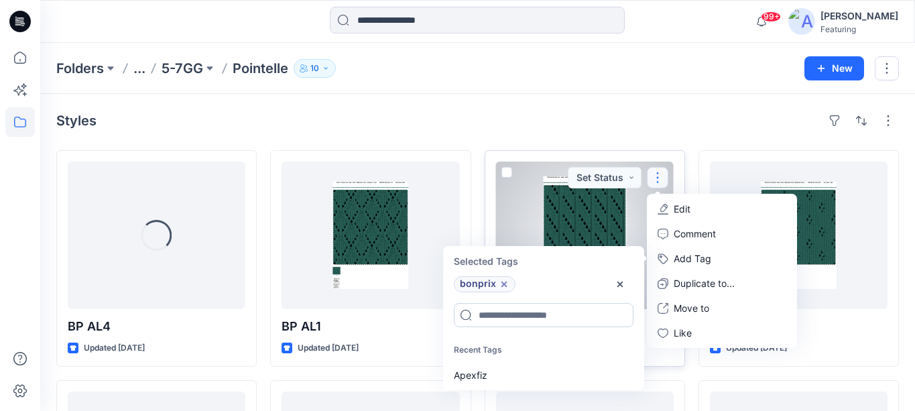
click at [527, 322] on input at bounding box center [544, 315] width 180 height 24
type input "***"
click at [467, 372] on div "Apexfiz" at bounding box center [542, 375] width 193 height 25
click at [622, 316] on icon at bounding box center [621, 315] width 5 height 5
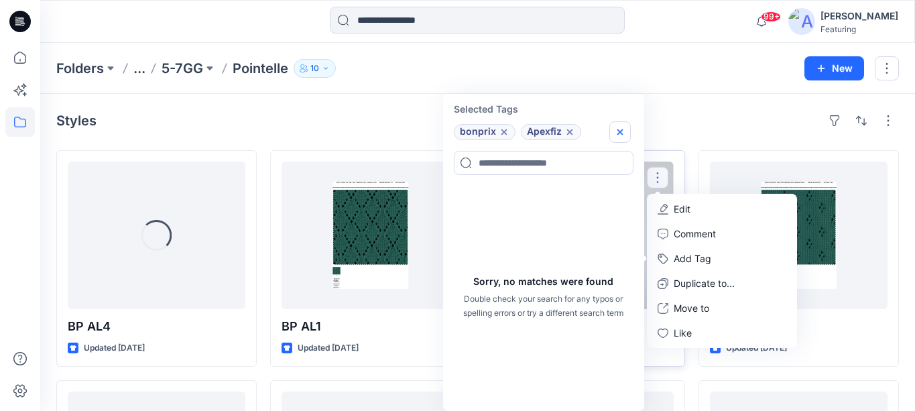
click at [623, 132] on icon "button" at bounding box center [620, 132] width 11 height 11
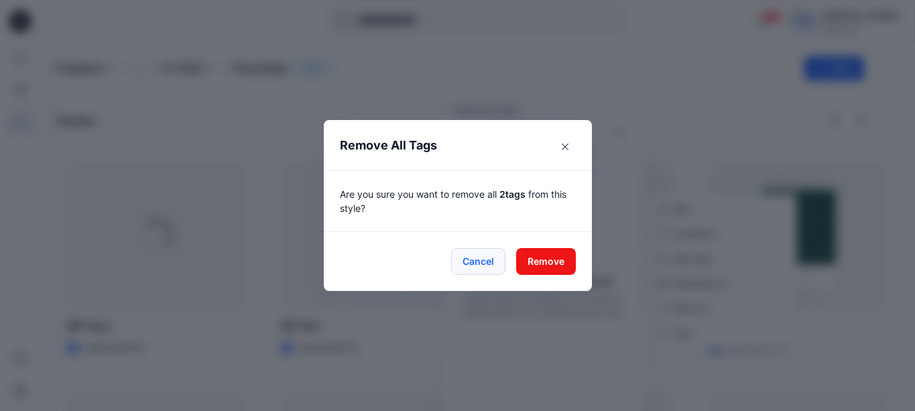
click at [486, 266] on button "Cancel" at bounding box center [478, 261] width 54 height 27
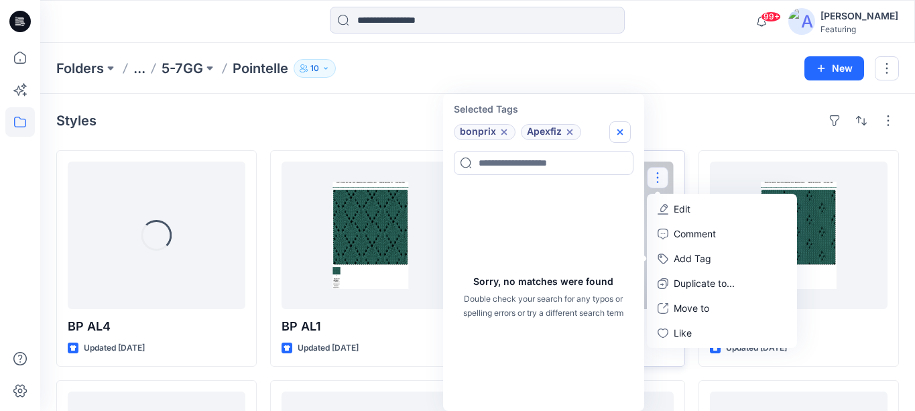
click at [621, 131] on icon "button" at bounding box center [620, 131] width 5 height 5
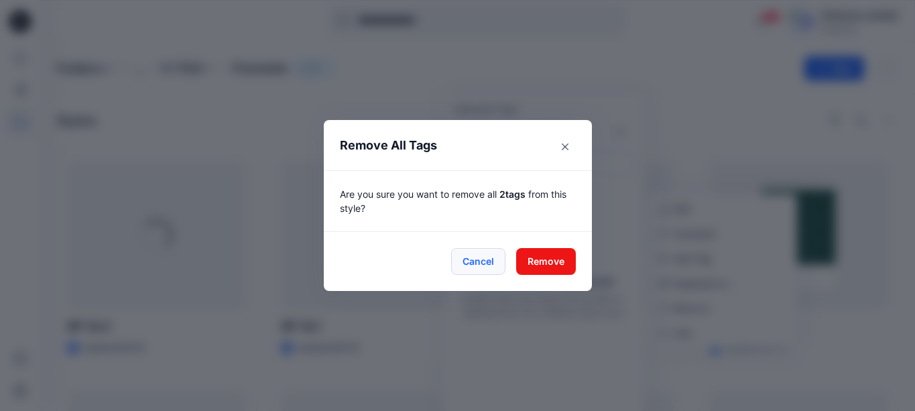
click at [485, 262] on button "Cancel" at bounding box center [478, 261] width 54 height 27
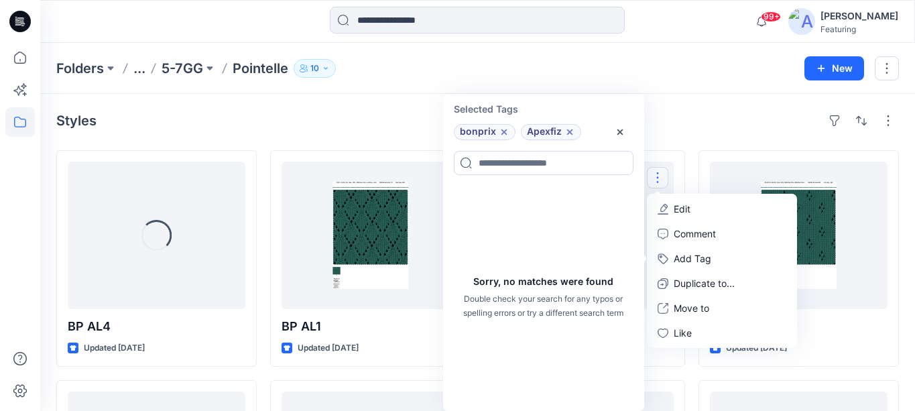
click at [331, 124] on div "Styles" at bounding box center [477, 120] width 843 height 21
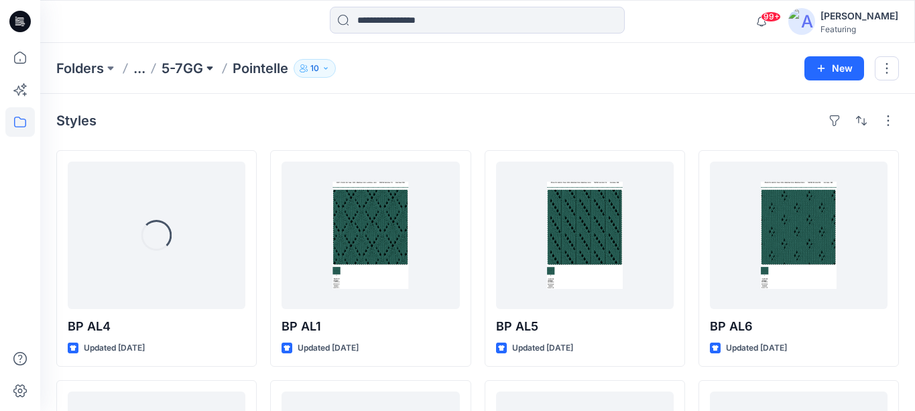
click at [207, 67] on button at bounding box center [209, 68] width 13 height 19
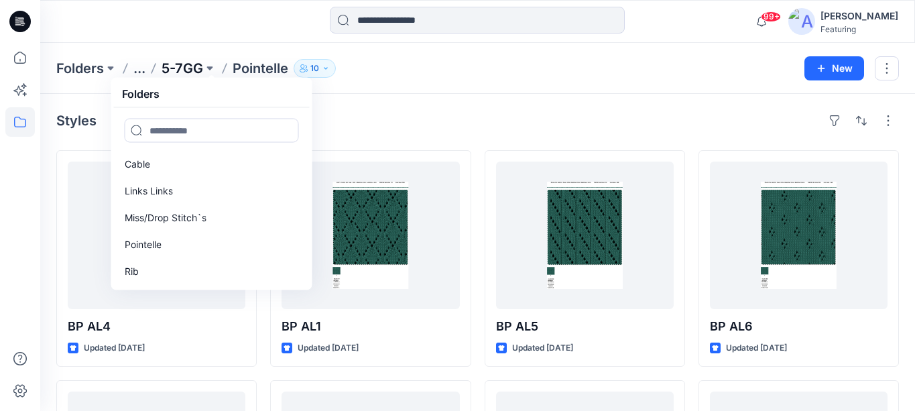
click at [178, 71] on p "5-7GG" at bounding box center [183, 68] width 42 height 19
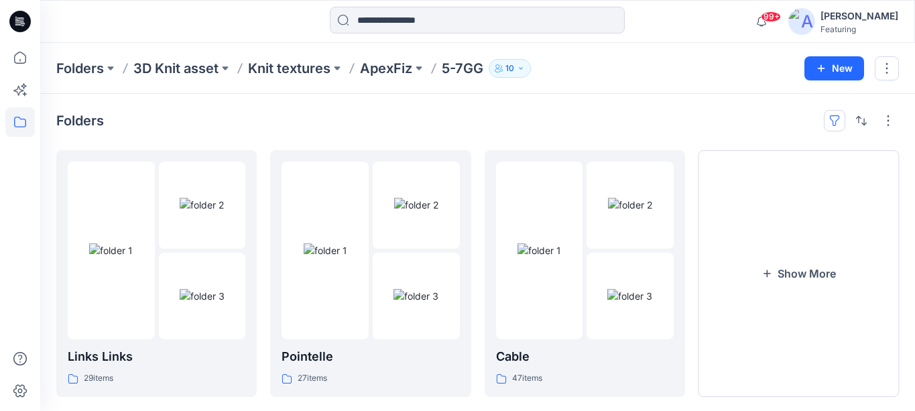
click at [827, 116] on button "button" at bounding box center [834, 120] width 21 height 21
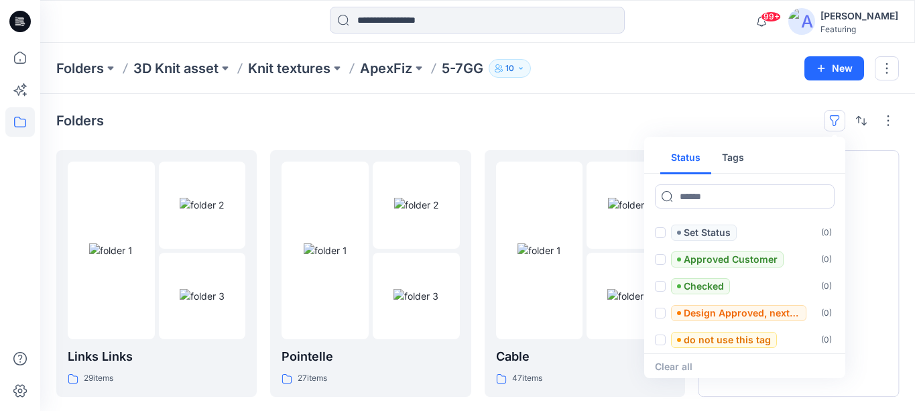
click at [738, 154] on button "Tags" at bounding box center [734, 158] width 44 height 32
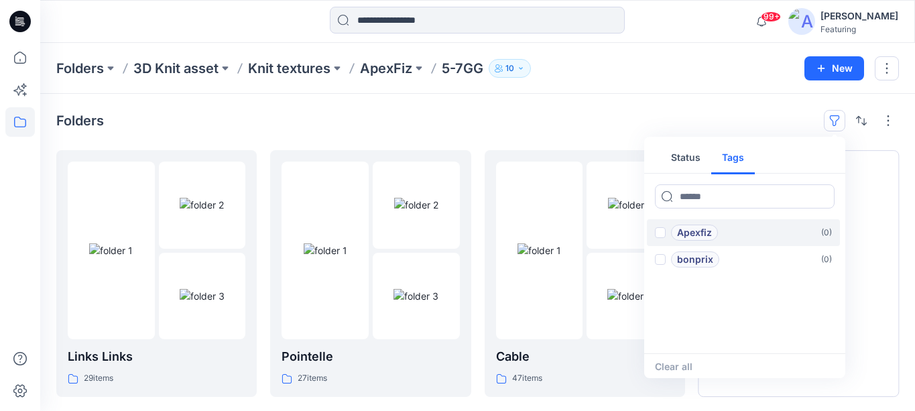
click at [700, 231] on p "Apexfiz" at bounding box center [694, 233] width 35 height 16
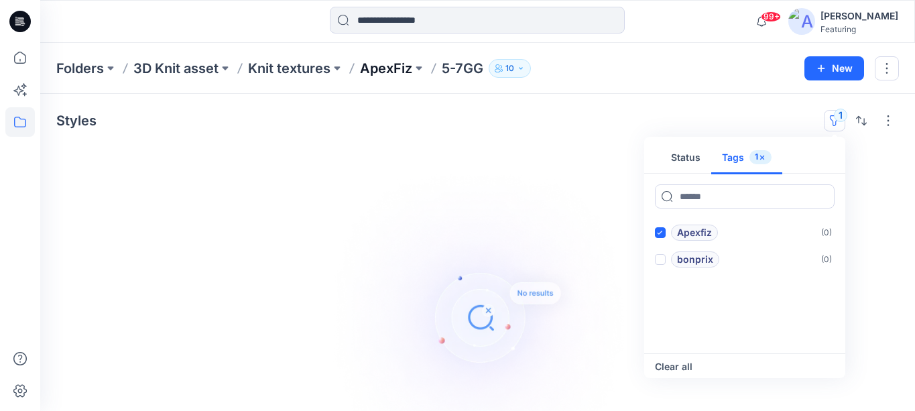
click at [409, 64] on p "ApexFiz" at bounding box center [386, 68] width 52 height 19
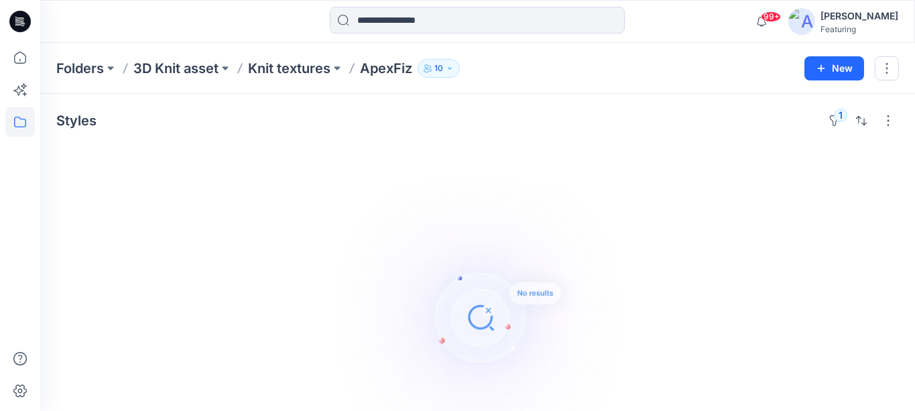
click at [395, 70] on p "ApexFiz" at bounding box center [386, 68] width 52 height 19
click at [298, 64] on p "Knit textures" at bounding box center [289, 68] width 82 height 19
click at [827, 115] on button "1" at bounding box center [834, 120] width 21 height 21
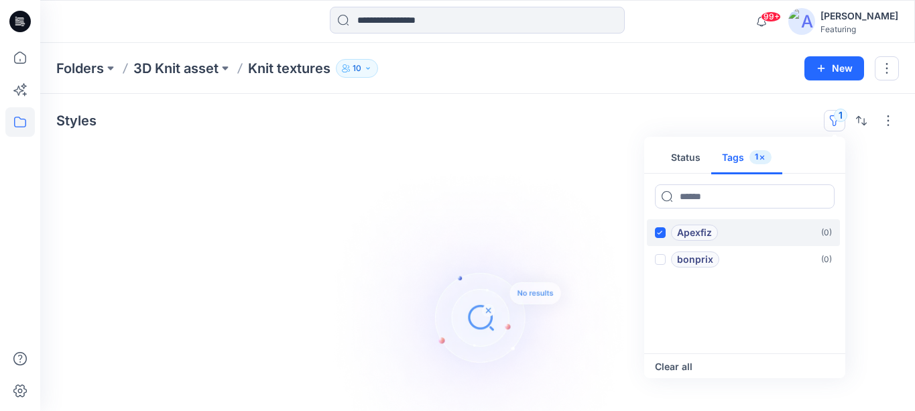
click at [659, 232] on icon at bounding box center [660, 233] width 6 height 5
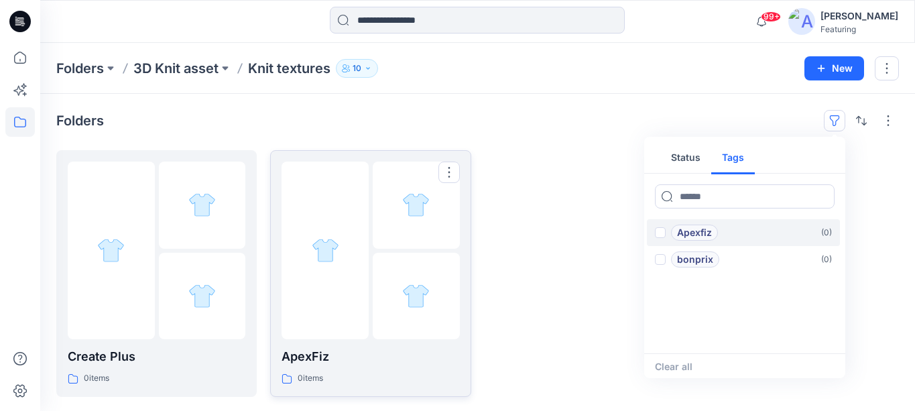
click at [346, 285] on div at bounding box center [325, 251] width 87 height 178
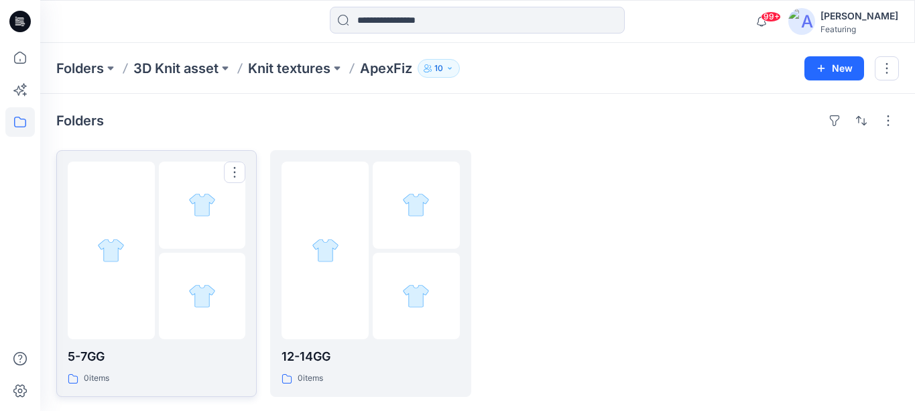
click at [217, 273] on div at bounding box center [202, 296] width 87 height 87
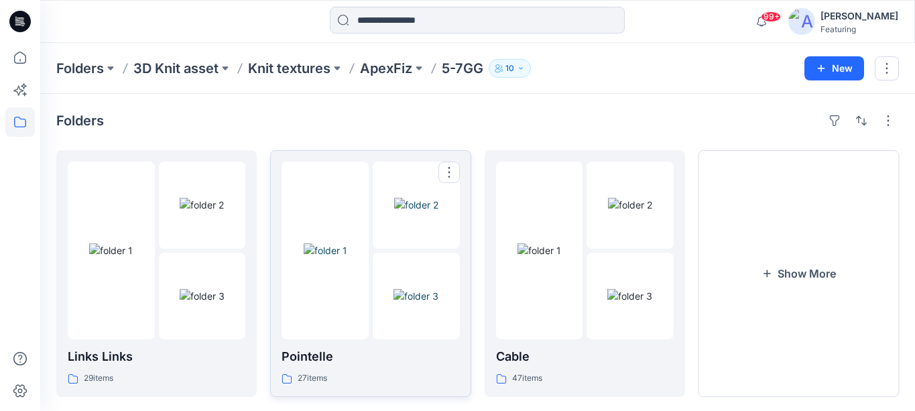
click at [394, 303] on img at bounding box center [416, 296] width 45 height 14
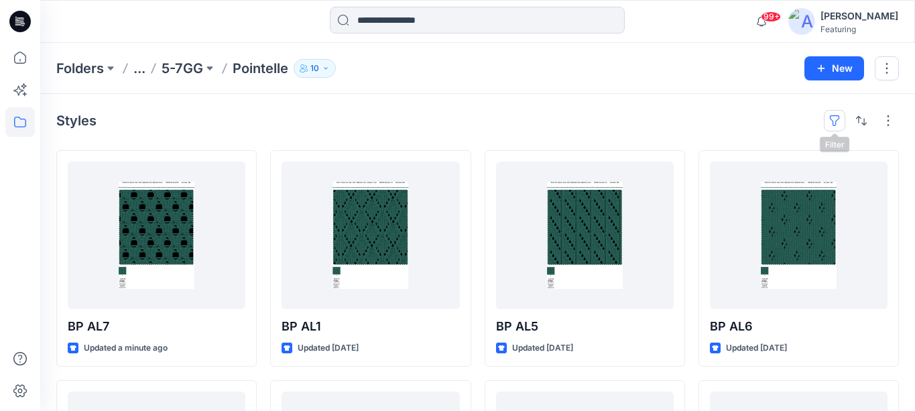
click at [827, 119] on button "button" at bounding box center [834, 120] width 21 height 21
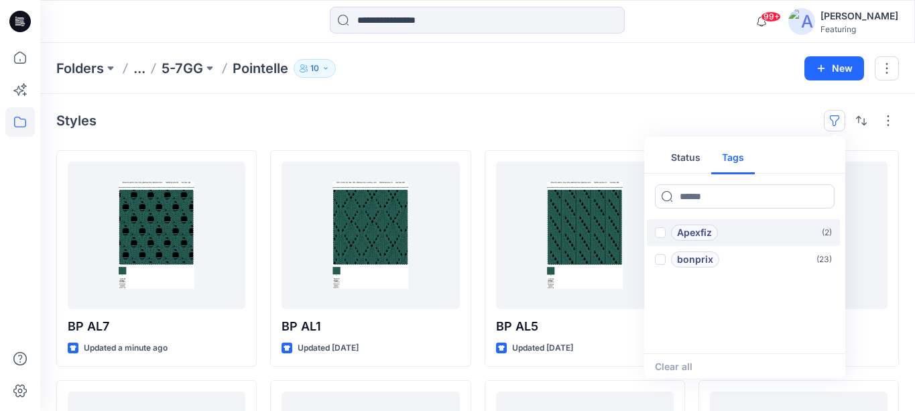
click at [704, 232] on p "Apexfiz" at bounding box center [694, 233] width 35 height 16
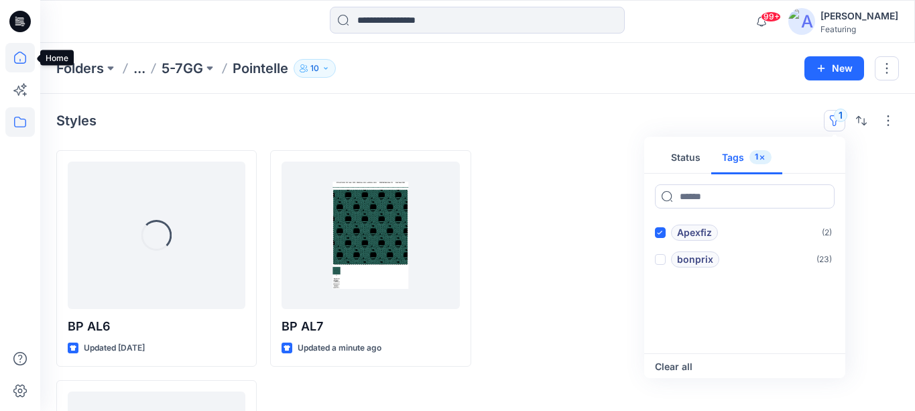
click at [19, 55] on icon at bounding box center [20, 58] width 30 height 30
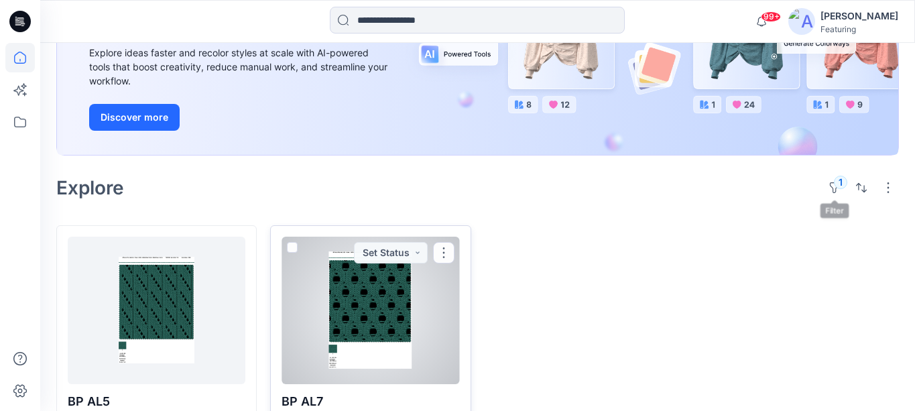
scroll to position [236, 0]
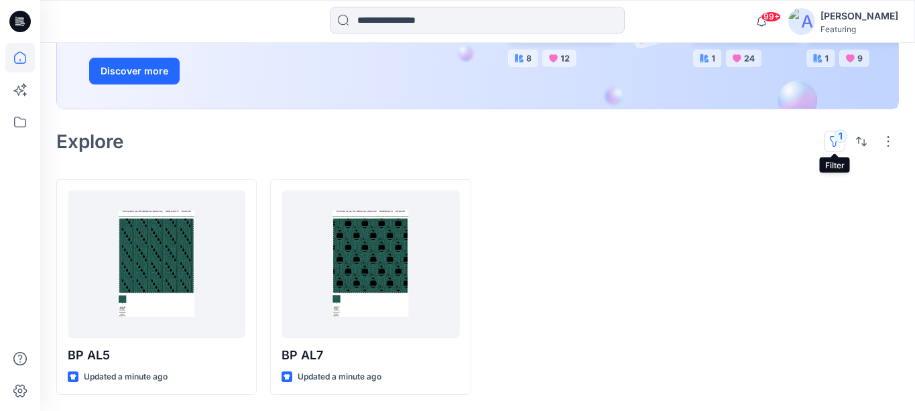
click at [827, 141] on button "1" at bounding box center [834, 141] width 21 height 21
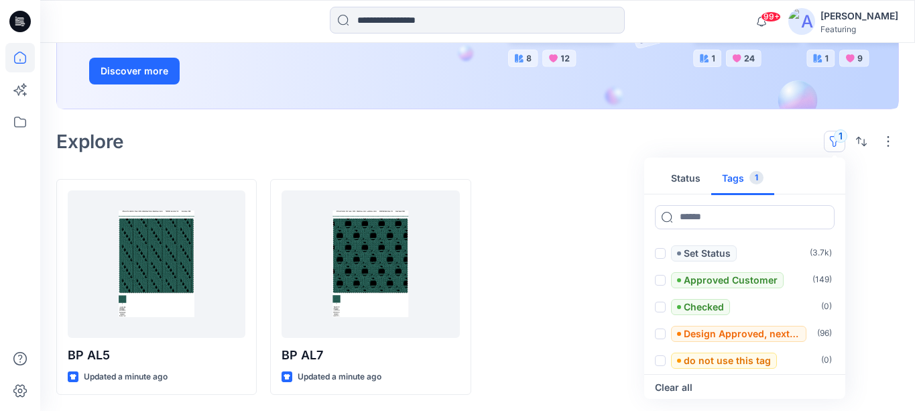
click at [734, 176] on button "Tags 1" at bounding box center [743, 179] width 63 height 32
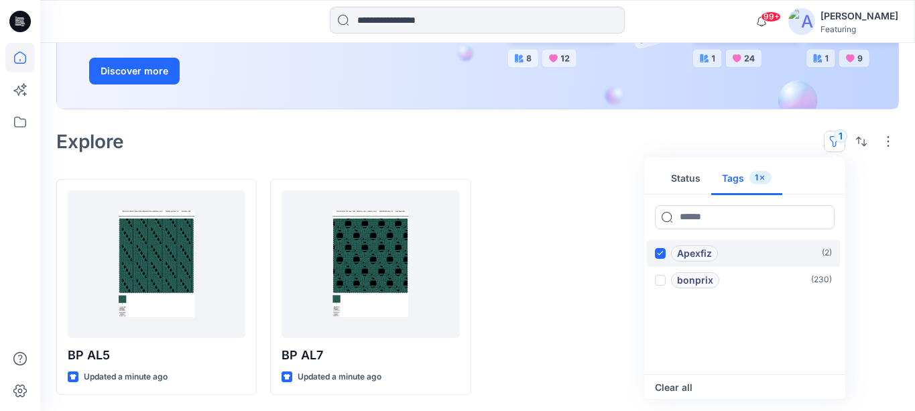
click at [661, 254] on icon at bounding box center [660, 253] width 6 height 5
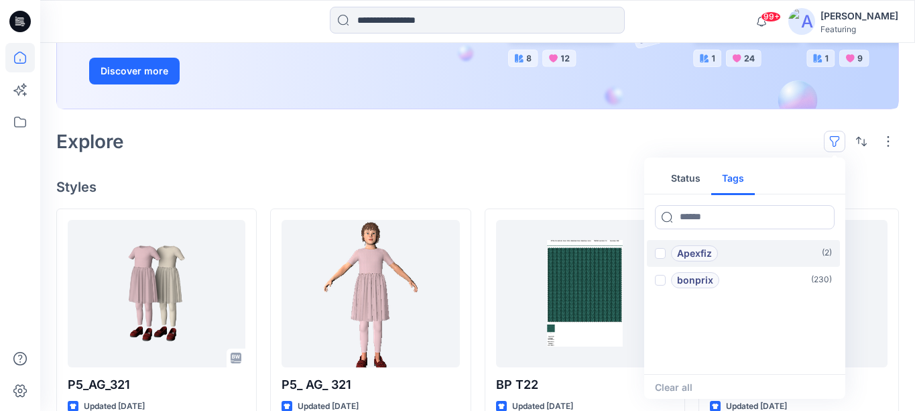
click at [563, 185] on h4 "Styles" at bounding box center [477, 187] width 843 height 16
